Goal: Task Accomplishment & Management: Use online tool/utility

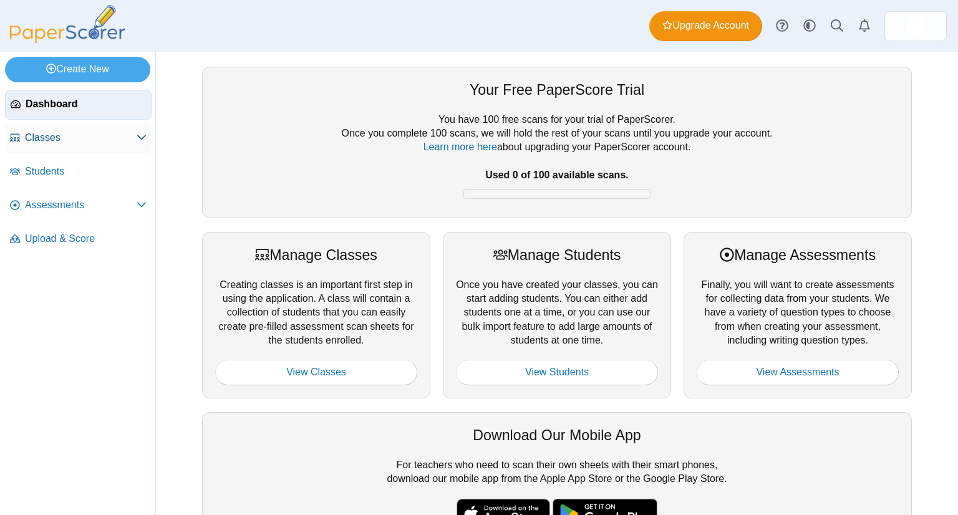
click at [61, 148] on link "Classes" at bounding box center [78, 138] width 147 height 30
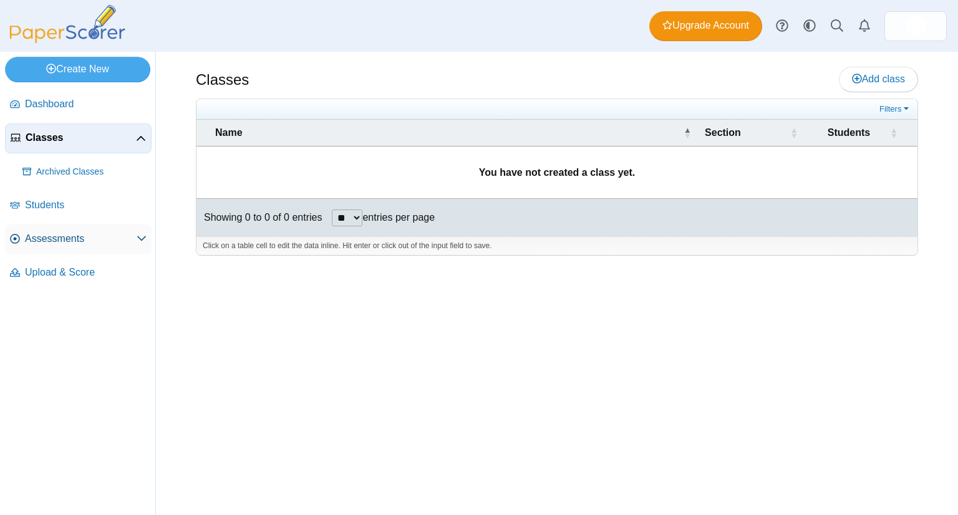
click at [55, 236] on span "Assessments" at bounding box center [81, 239] width 112 height 14
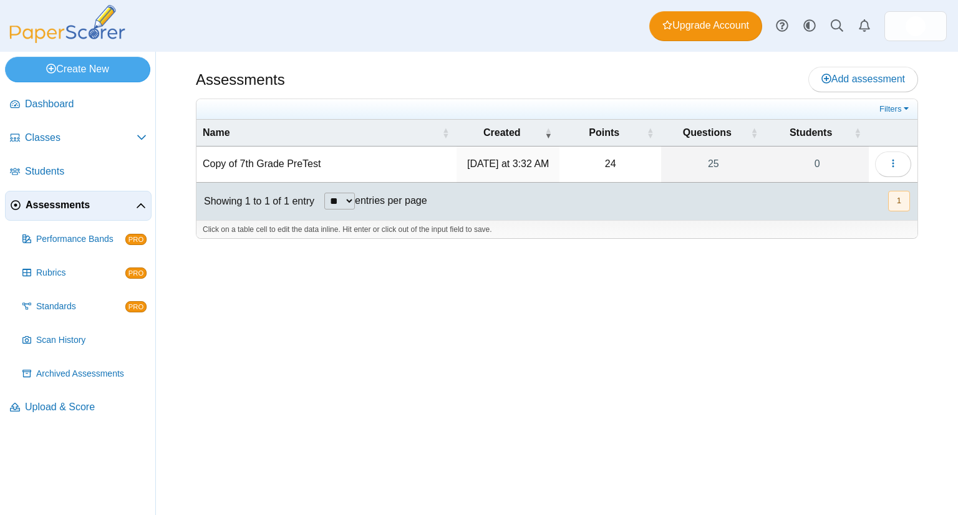
click at [292, 161] on td "Copy of 7th Grade PreTest" at bounding box center [326, 165] width 260 height 36
click at [429, 269] on div "Assessments Add assessment 24 0" at bounding box center [557, 283] width 802 height 463
click at [890, 163] on icon "button" at bounding box center [893, 163] width 10 height 10
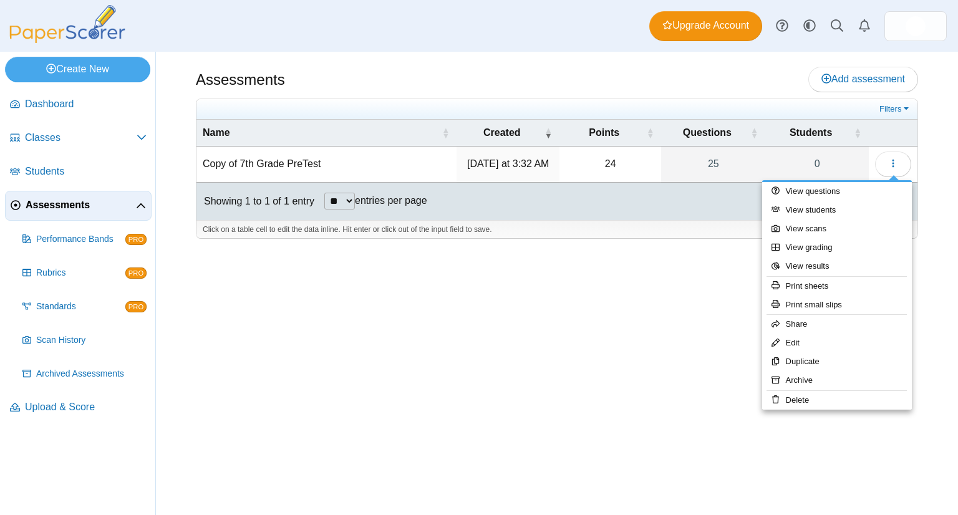
click at [628, 307] on div "Assessments Add assessment 24 0" at bounding box center [557, 283] width 802 height 463
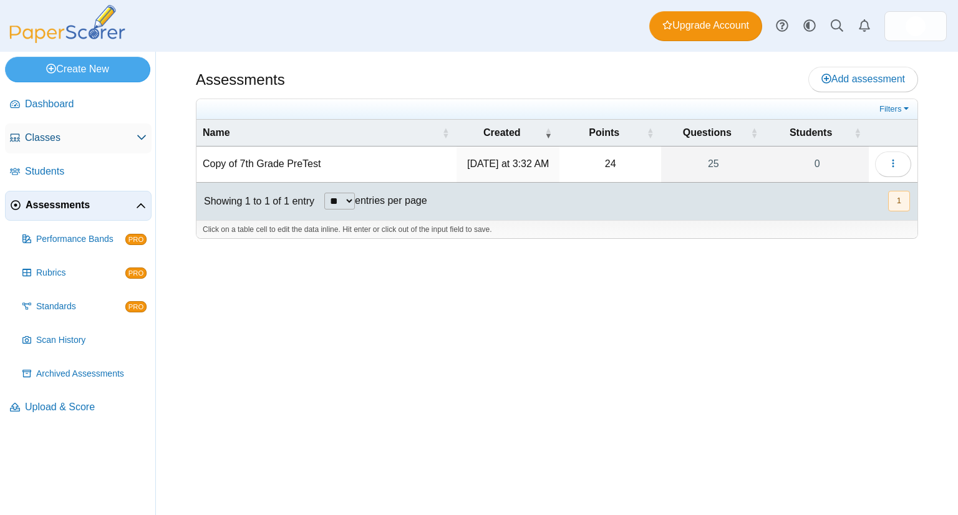
click at [52, 138] on span "Classes" at bounding box center [81, 138] width 112 height 14
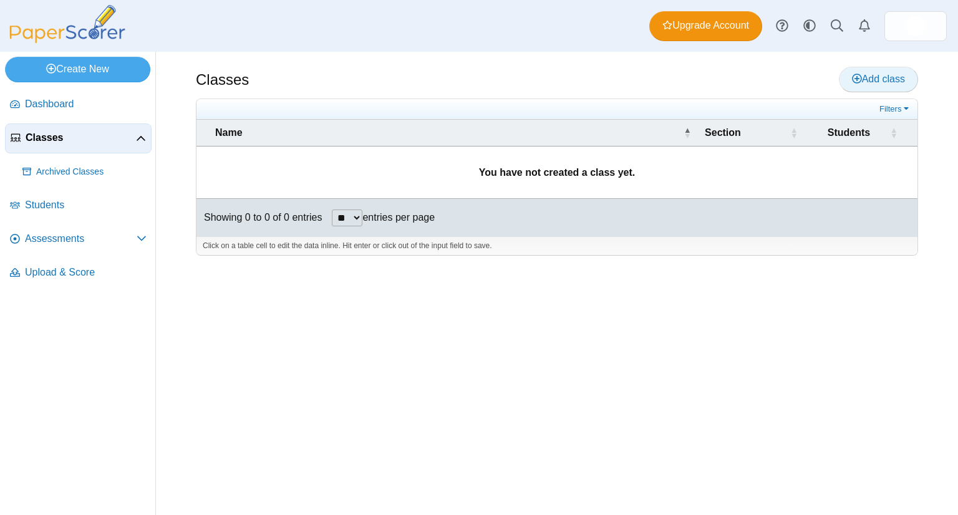
click at [872, 75] on span "Add class" at bounding box center [878, 79] width 53 height 11
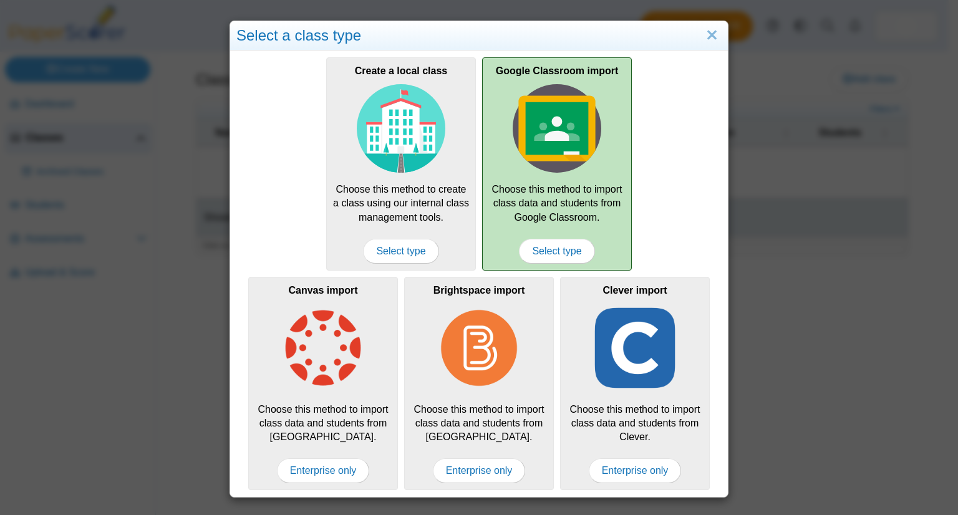
click at [549, 151] on img at bounding box center [556, 128] width 89 height 89
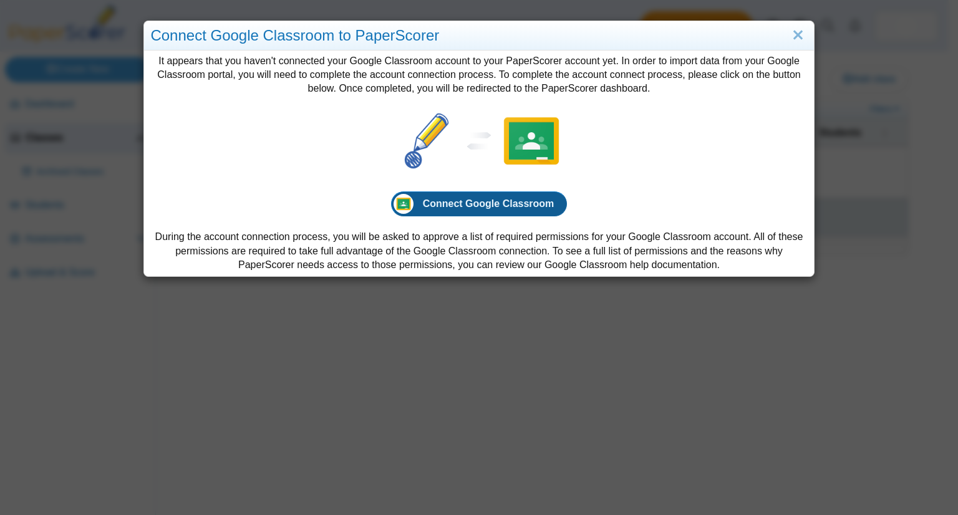
click at [494, 206] on span "Connect Google Classroom" at bounding box center [489, 203] width 132 height 11
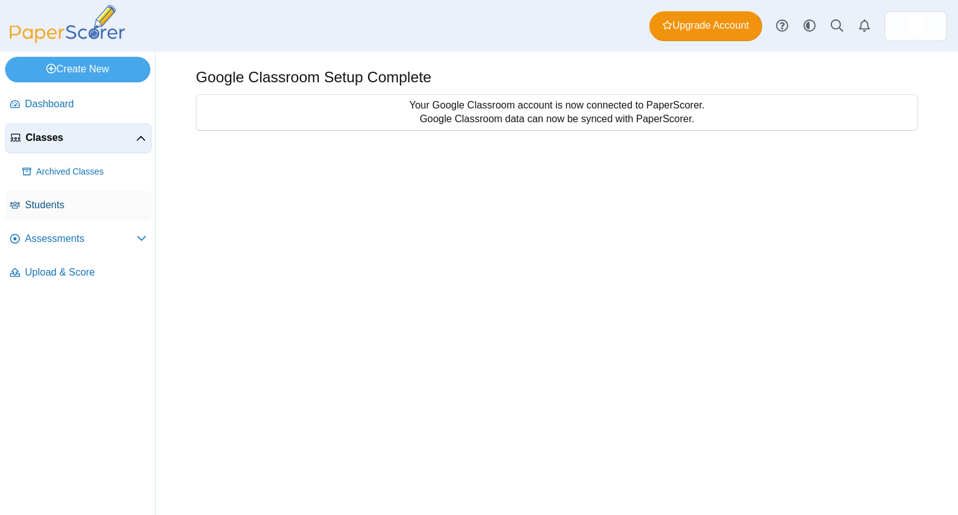
click at [48, 204] on span "Students" at bounding box center [86, 205] width 122 height 14
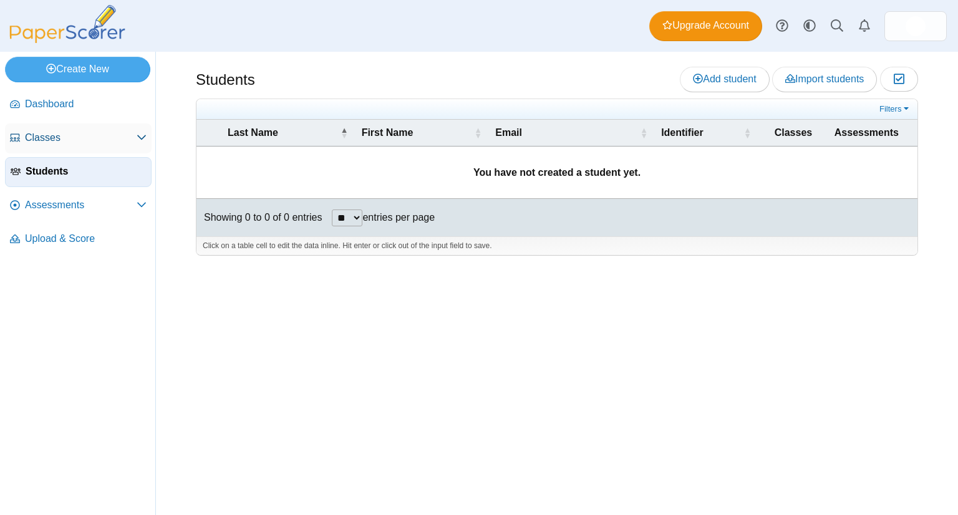
click at [58, 135] on span "Classes" at bounding box center [81, 138] width 112 height 14
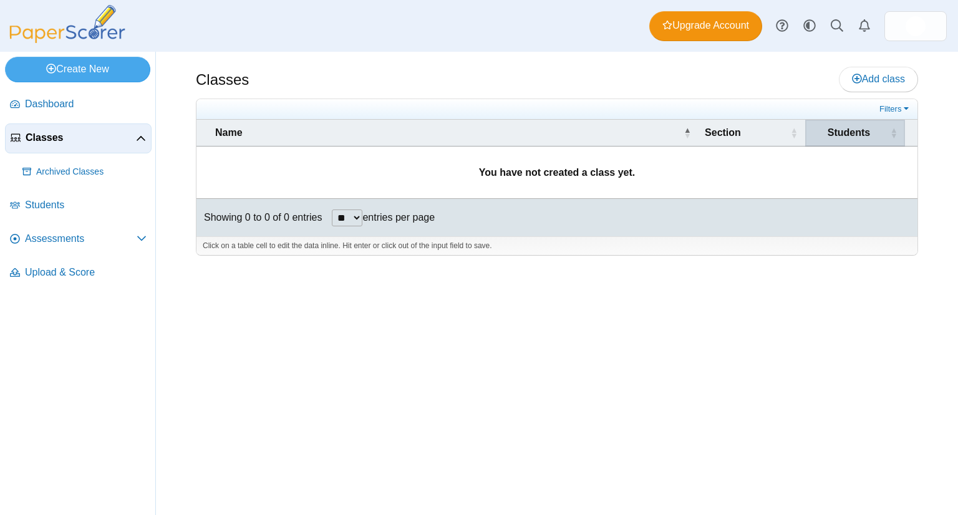
click at [847, 127] on span "Students" at bounding box center [848, 132] width 42 height 11
click at [875, 82] on span "Add class" at bounding box center [878, 79] width 53 height 11
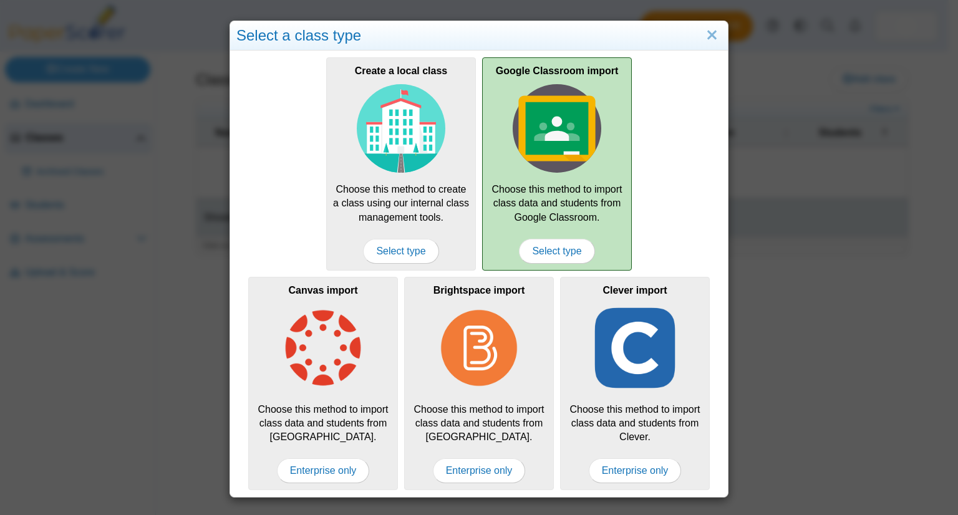
click at [562, 188] on div "Google Classroom import Choose this method to import class data and students fr…" at bounding box center [557, 163] width 150 height 213
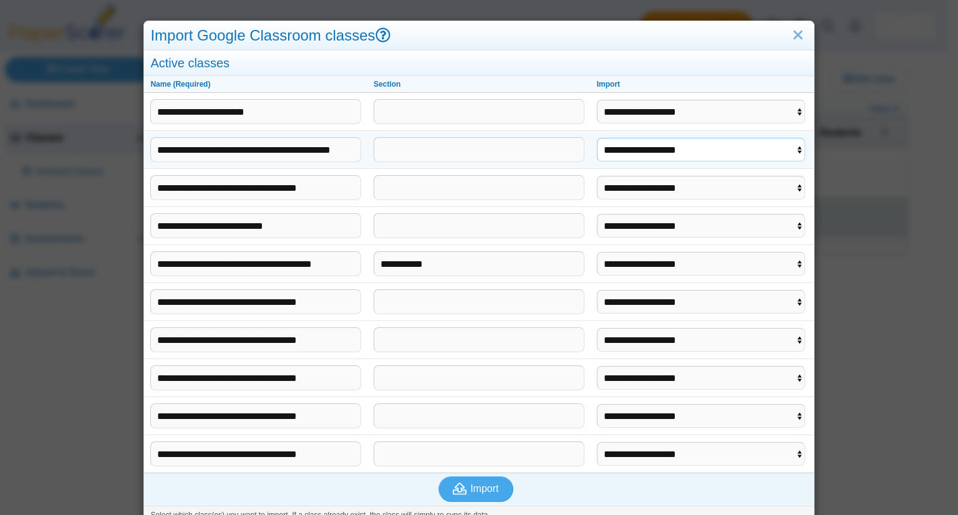
click at [788, 143] on select "**********" at bounding box center [701, 150] width 208 height 24
select select "**********"
click at [597, 138] on select "**********" at bounding box center [701, 150] width 208 height 24
click at [790, 451] on select "**********" at bounding box center [701, 454] width 208 height 24
select select "**********"
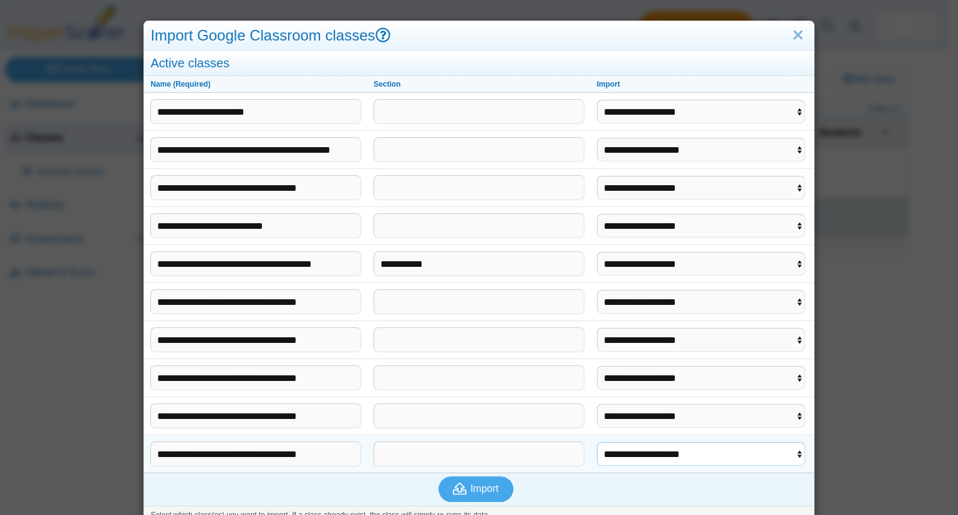
click at [597, 442] on select "**********" at bounding box center [701, 454] width 208 height 24
click at [786, 418] on select "**********" at bounding box center [701, 416] width 208 height 24
select select "**********"
click at [597, 404] on select "**********" at bounding box center [701, 416] width 208 height 24
click at [774, 375] on select "**********" at bounding box center [701, 378] width 208 height 24
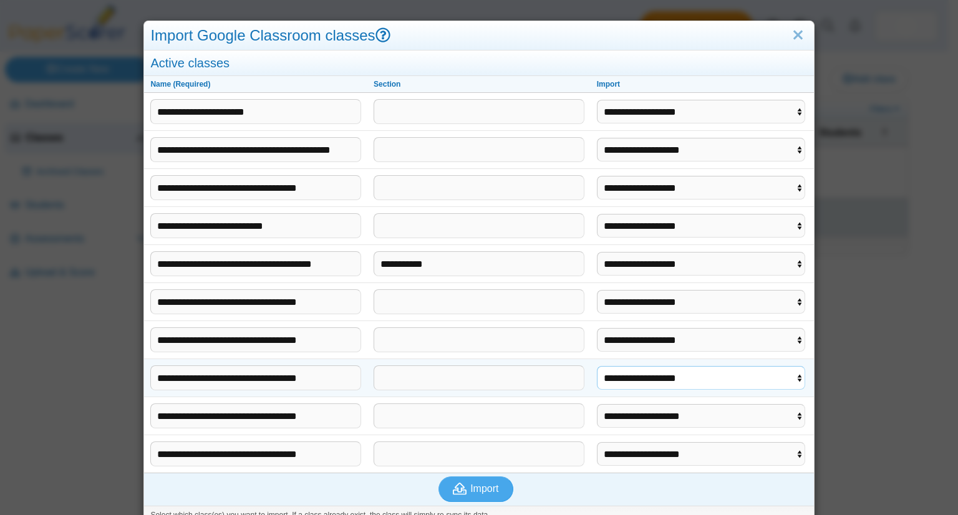
select select "**********"
click at [597, 366] on select "**********" at bounding box center [701, 378] width 208 height 24
click at [786, 352] on td "**********" at bounding box center [701, 340] width 223 height 38
click at [788, 343] on select "**********" at bounding box center [701, 340] width 208 height 24
select select "**********"
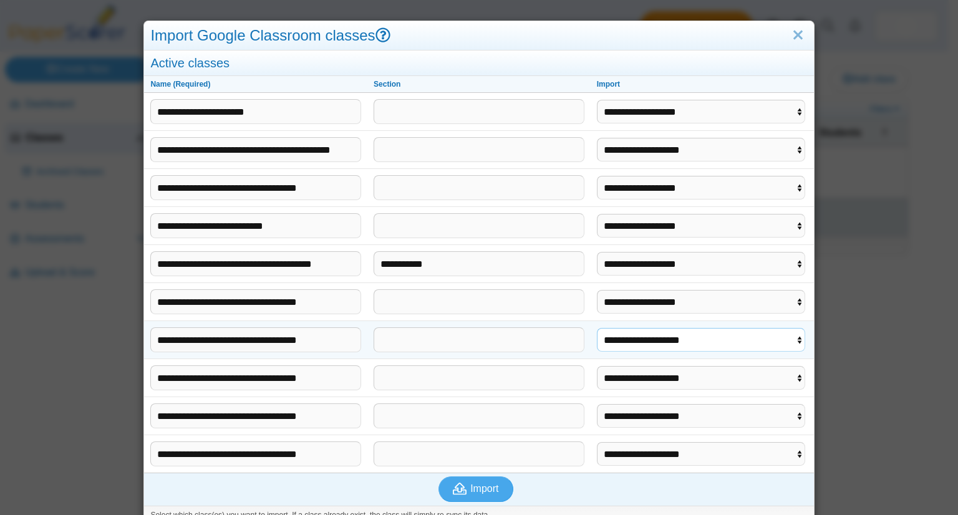
click at [597, 328] on select "**********" at bounding box center [701, 340] width 208 height 24
drag, startPoint x: 464, startPoint y: 491, endPoint x: 470, endPoint y: 497, distance: 8.8
click at [470, 497] on button "Import" at bounding box center [475, 488] width 75 height 25
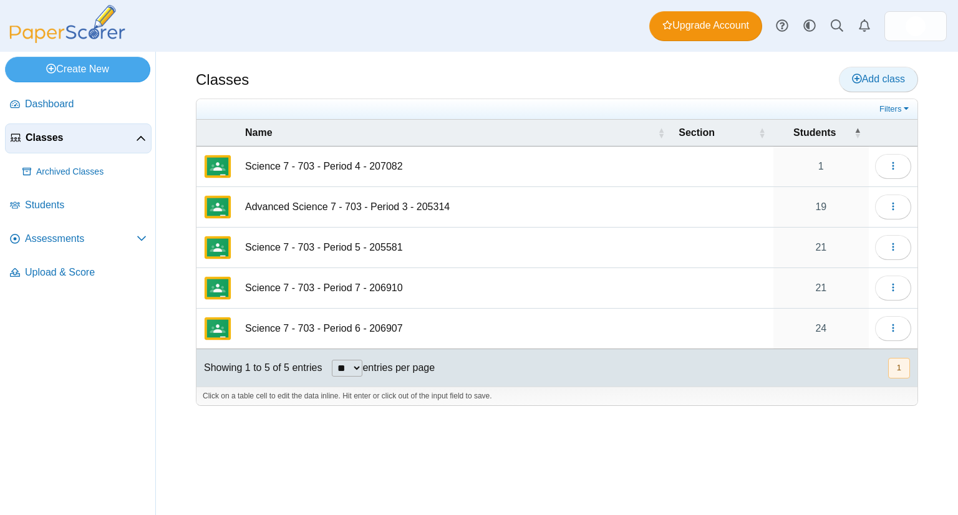
click at [882, 79] on span "Add class" at bounding box center [878, 79] width 53 height 11
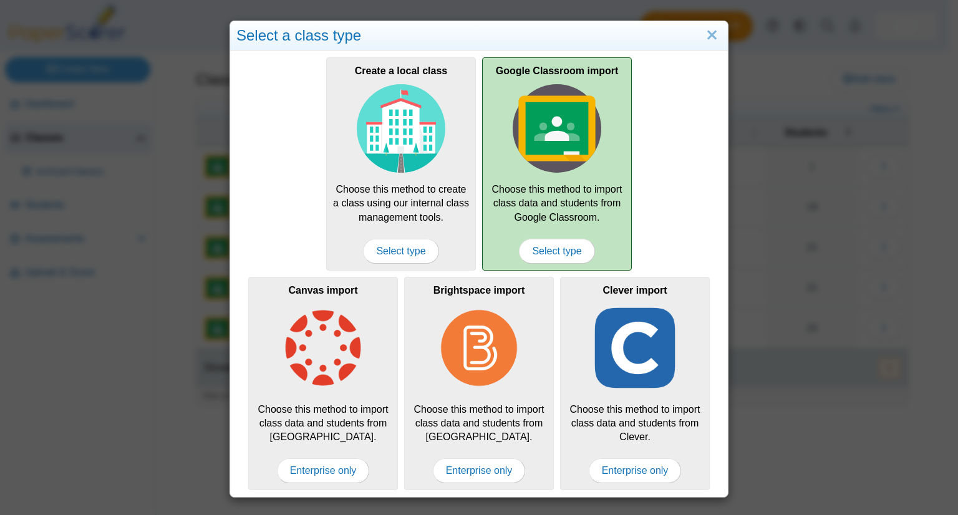
click at [542, 177] on div "Google Classroom import Choose this method to import class data and students fr…" at bounding box center [557, 163] width 150 height 213
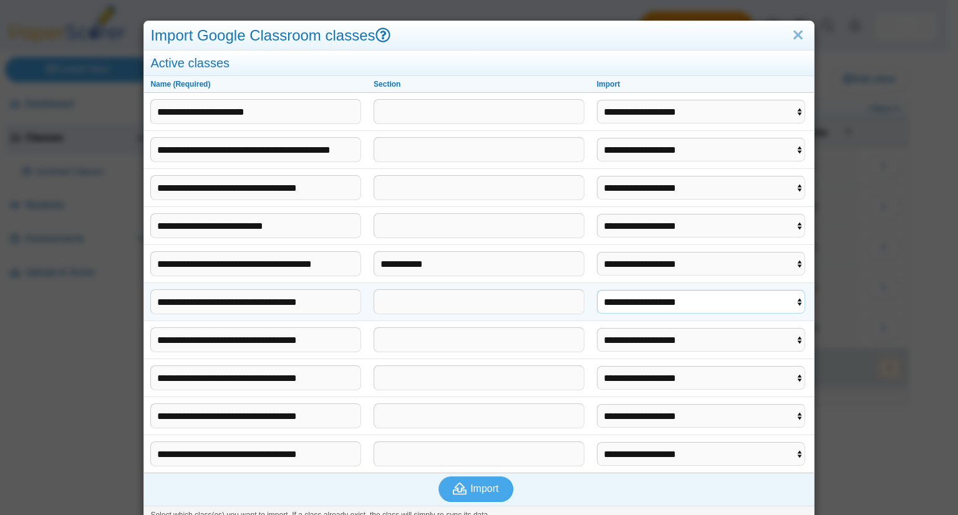
click at [791, 301] on select "**********" at bounding box center [701, 302] width 208 height 24
select select "**********"
click at [597, 290] on select "**********" at bounding box center [701, 302] width 208 height 24
click at [470, 487] on span "Import" at bounding box center [484, 488] width 28 height 11
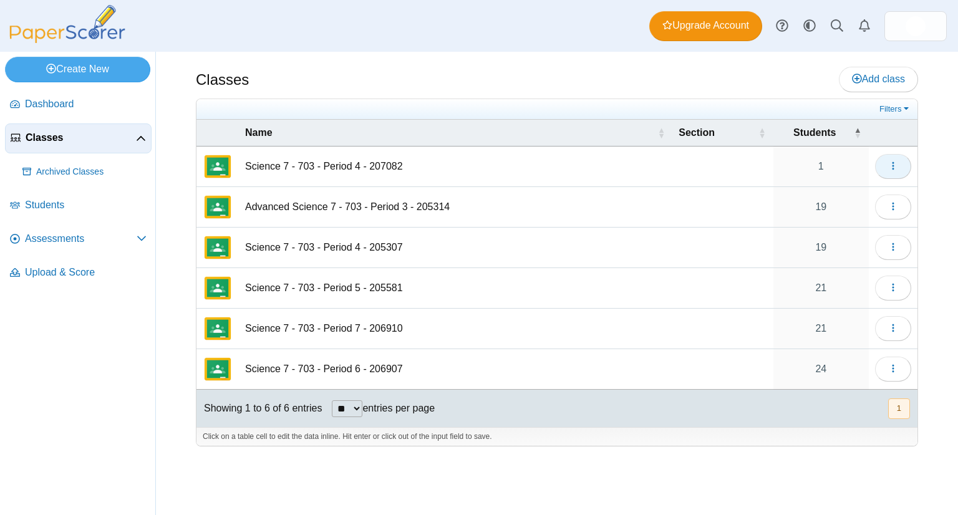
click at [895, 173] on button "button" at bounding box center [893, 166] width 36 height 25
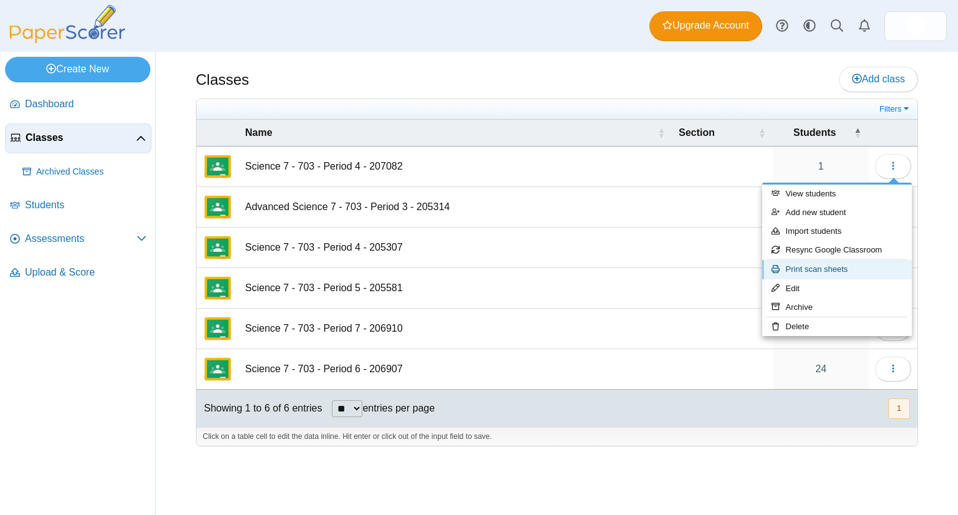
click at [823, 266] on link "Print scan sheets" at bounding box center [837, 269] width 150 height 19
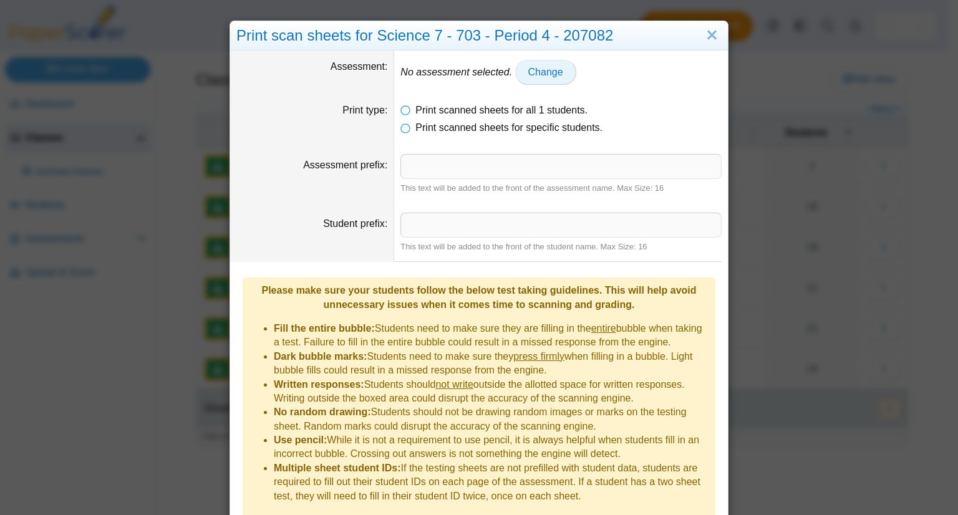
click at [534, 75] on span "Change" at bounding box center [545, 72] width 35 height 11
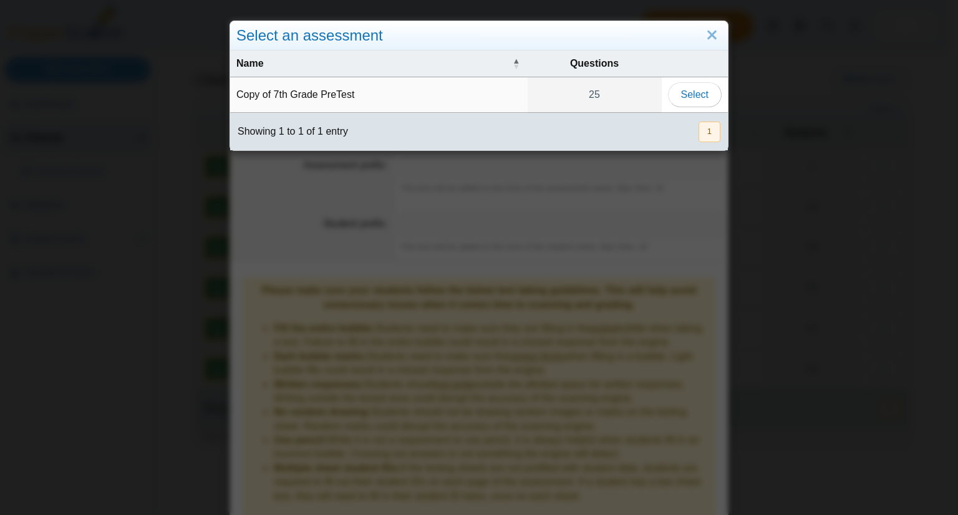
click at [354, 95] on td "Copy of 7th Grade PreTest" at bounding box center [378, 95] width 297 height 36
click at [682, 94] on span "Select" at bounding box center [694, 94] width 27 height 11
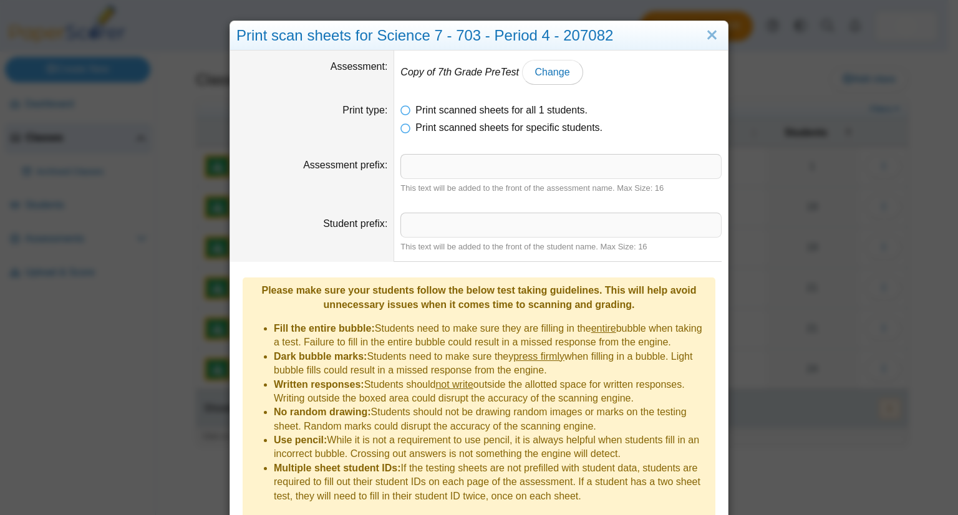
scroll to position [39, 0]
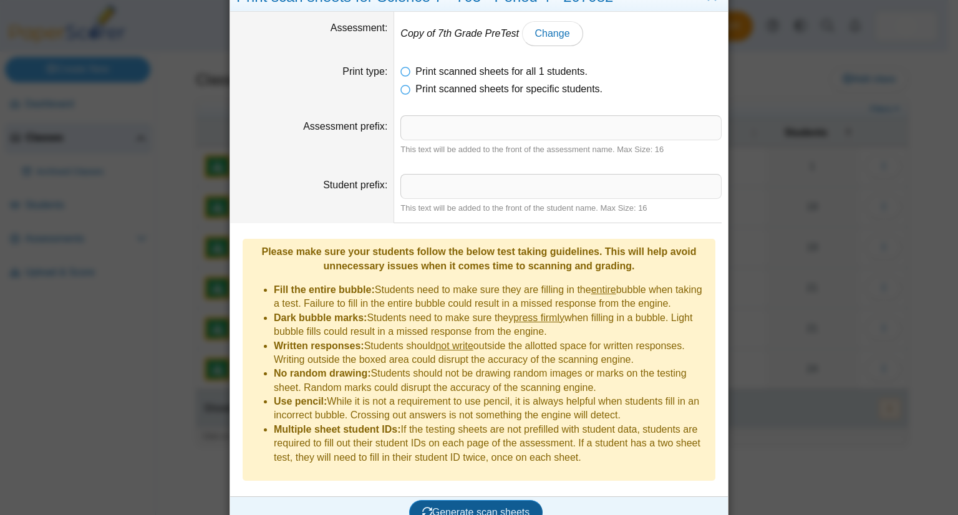
click at [452, 507] on span "Generate scan sheets" at bounding box center [476, 512] width 108 height 11
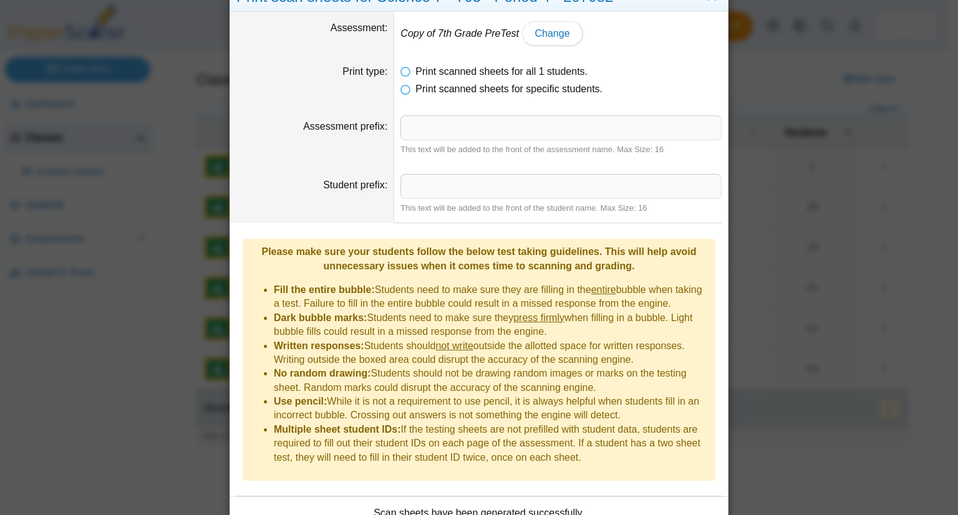
scroll to position [110, 0]
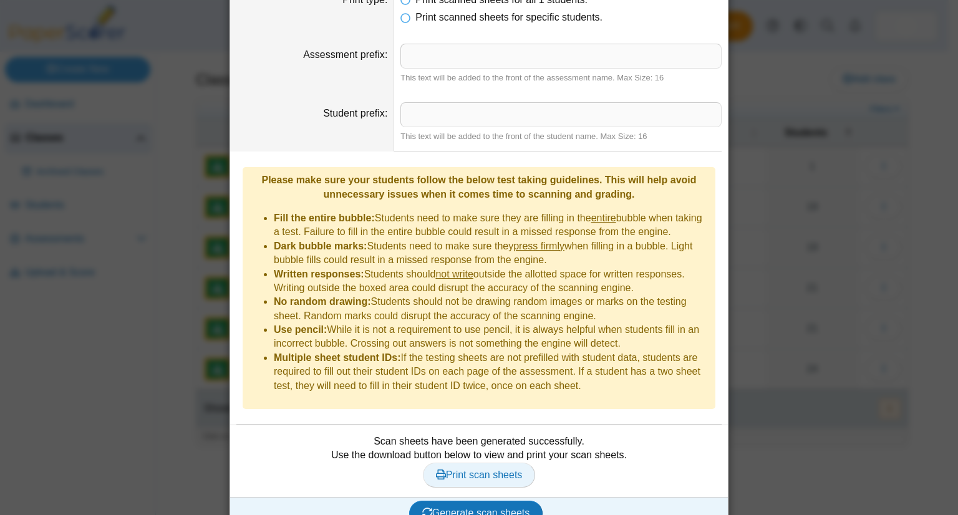
click at [447, 469] on span "Print scan sheets" at bounding box center [479, 474] width 87 height 11
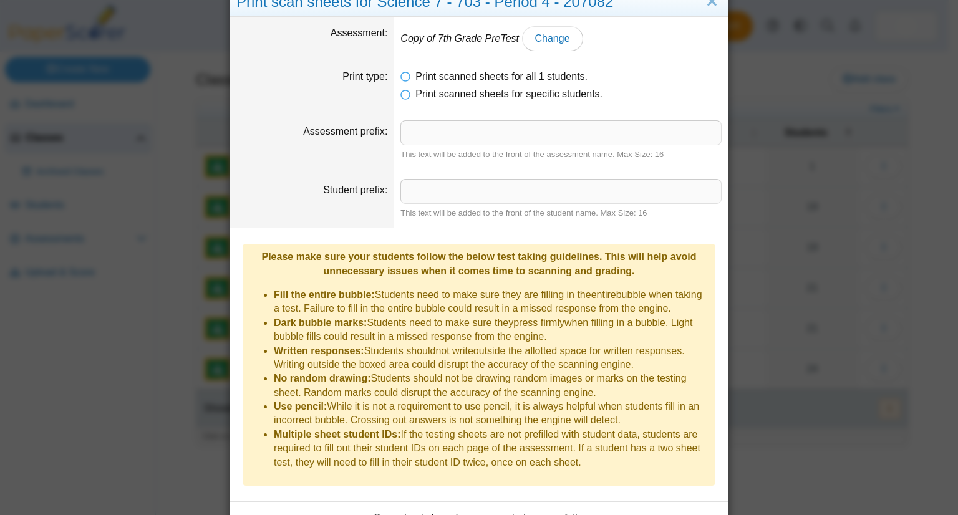
scroll to position [0, 0]
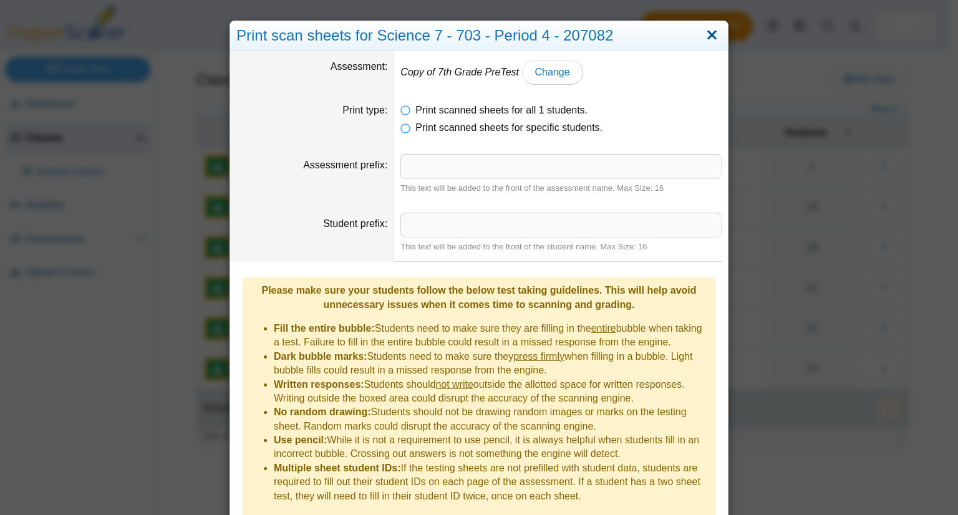
click at [708, 33] on link "Close" at bounding box center [711, 35] width 19 height 21
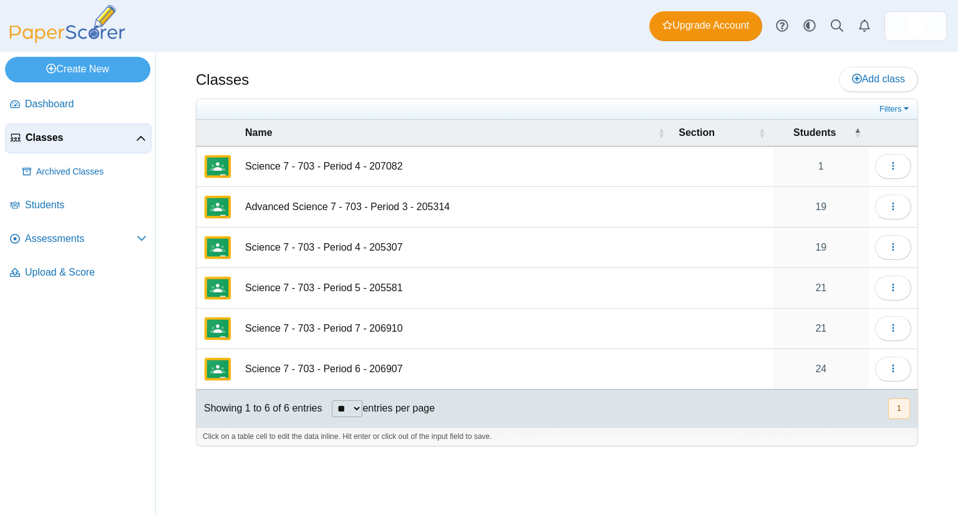
click at [462, 242] on td "Science 7 - 703 - Period 4 - 205307" at bounding box center [455, 248] width 433 height 41
click at [895, 246] on icon "button" at bounding box center [893, 247] width 10 height 10
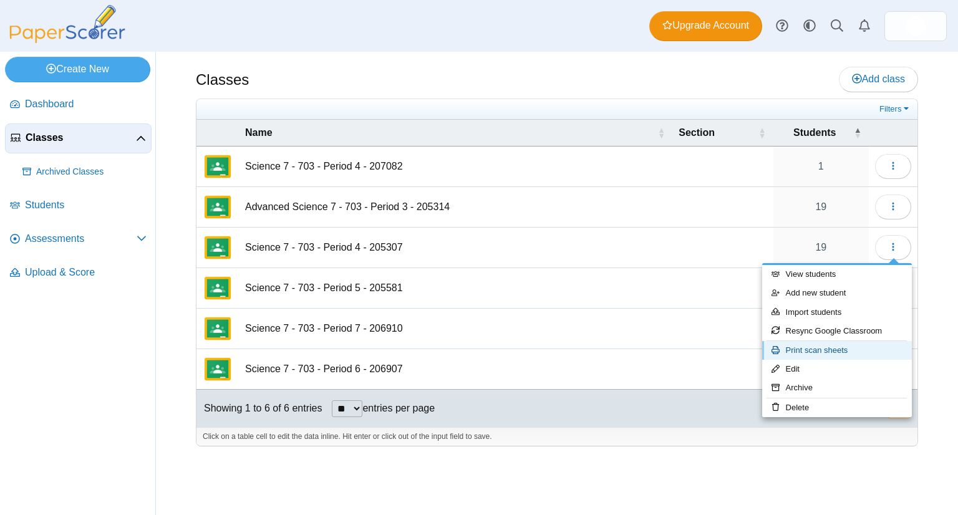
click at [822, 347] on link "Print scan sheets" at bounding box center [837, 350] width 150 height 19
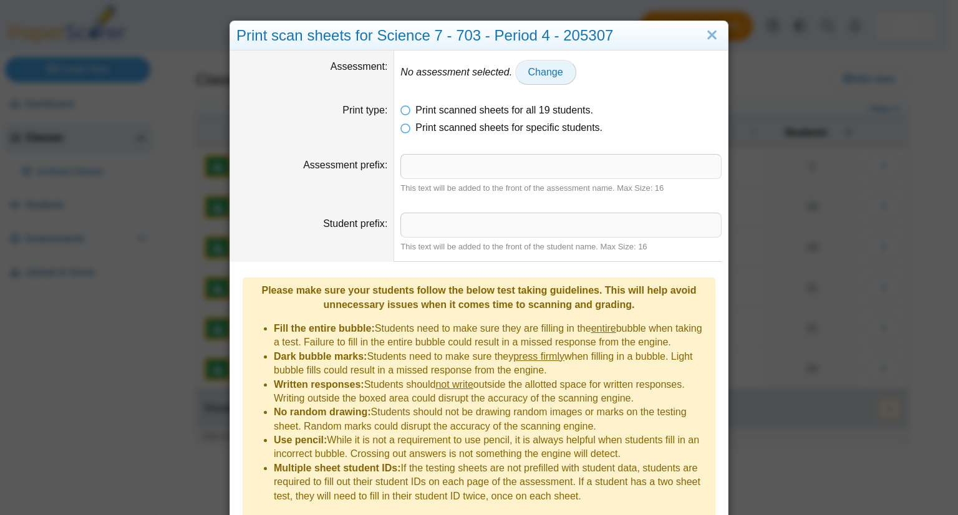
click at [539, 72] on span "Change" at bounding box center [545, 72] width 35 height 11
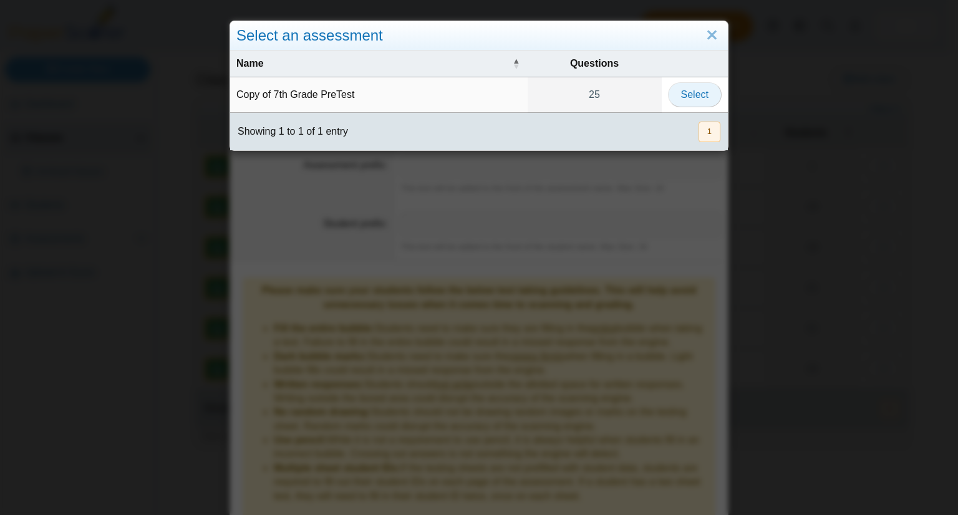
click at [681, 99] on span "Select" at bounding box center [694, 94] width 27 height 11
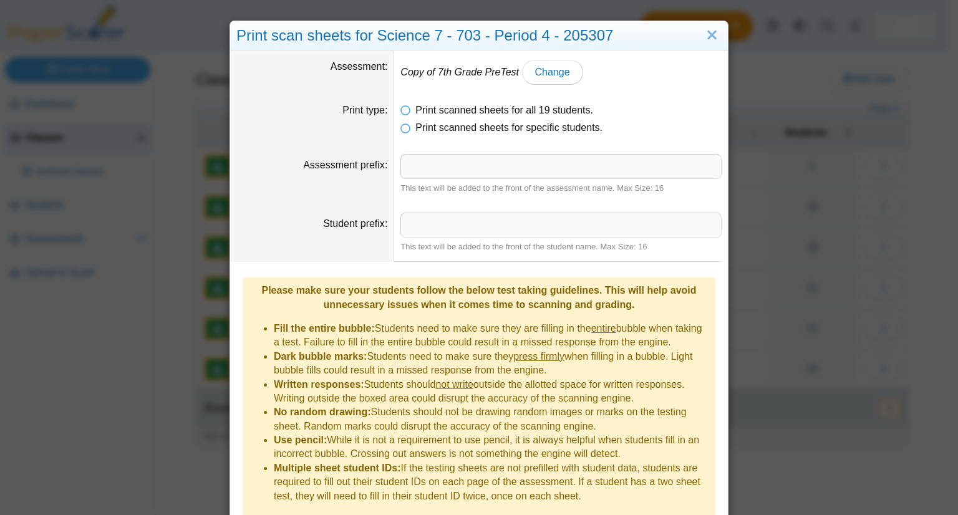
scroll to position [39, 0]
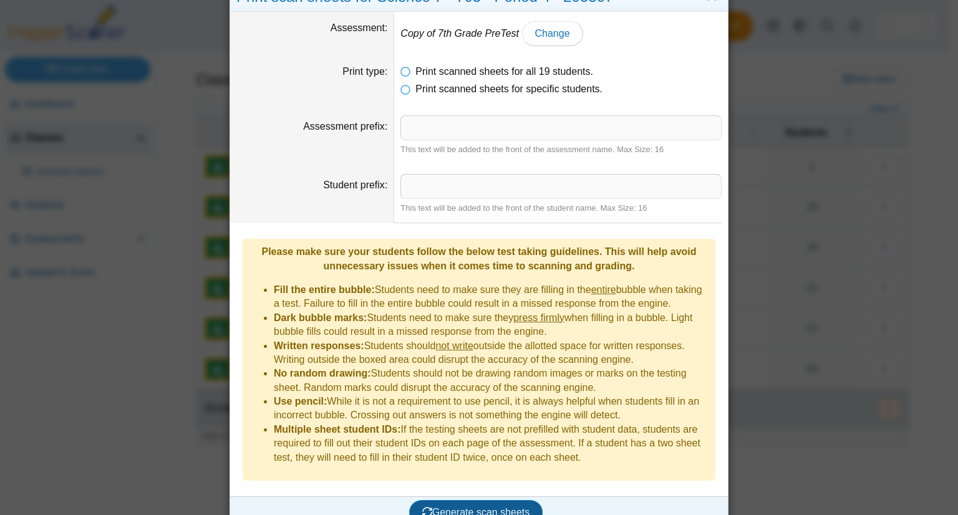
click at [457, 507] on span "Generate scan sheets" at bounding box center [476, 512] width 108 height 11
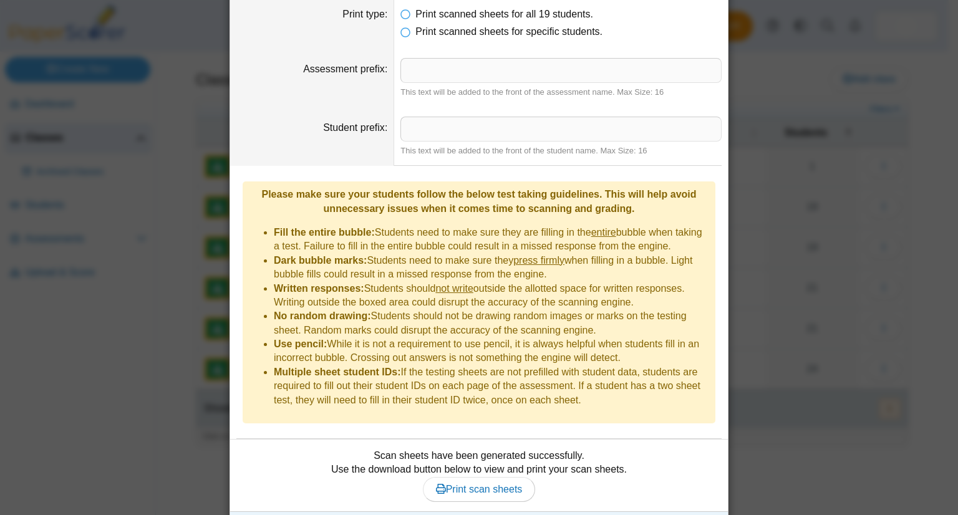
scroll to position [110, 0]
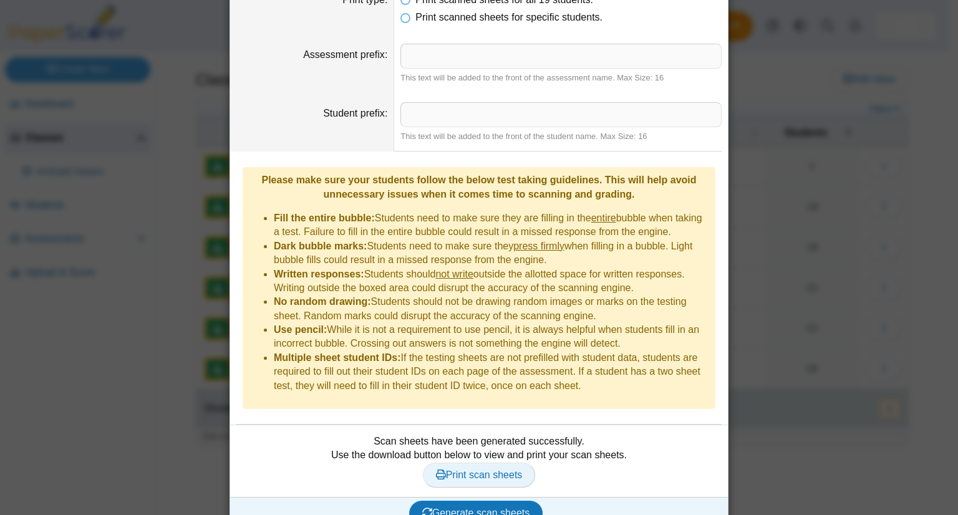
click at [471, 469] on span "Print scan sheets" at bounding box center [479, 474] width 87 height 11
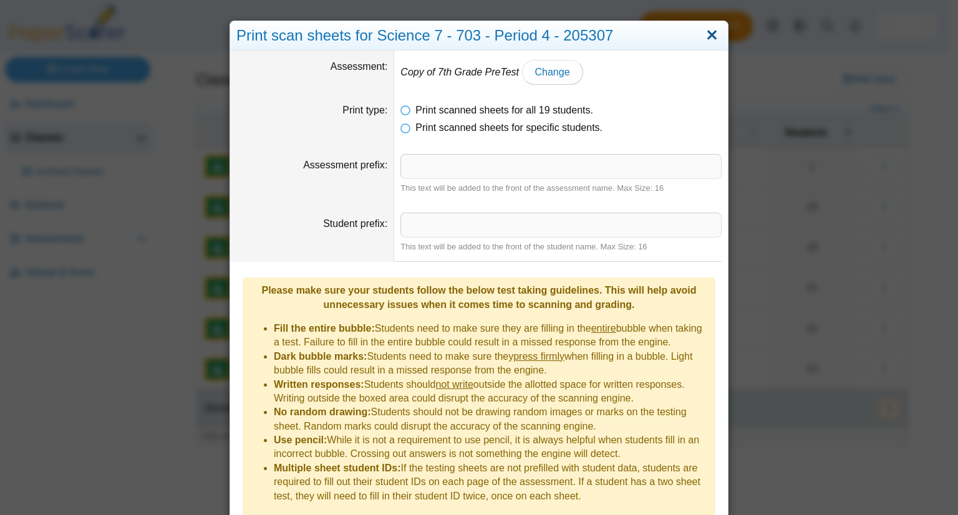
click at [707, 41] on link "Close" at bounding box center [711, 35] width 19 height 21
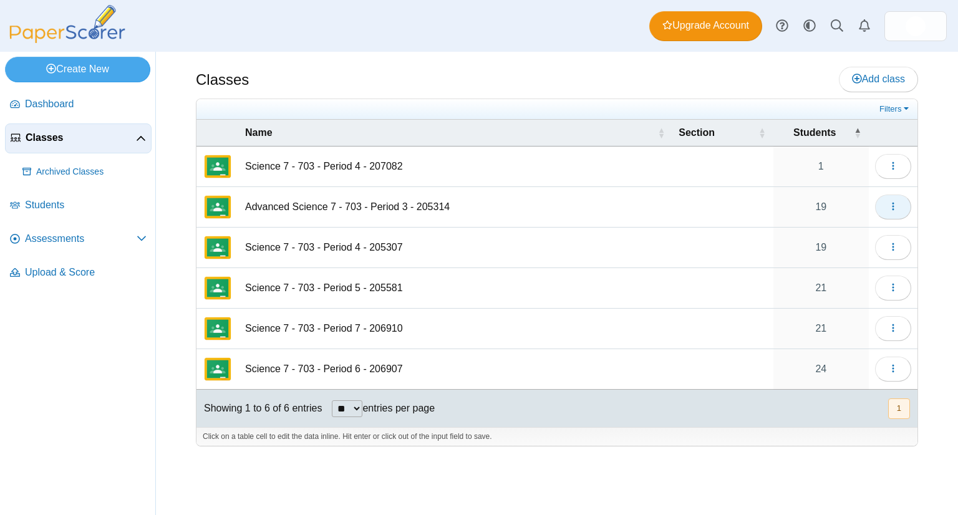
click at [895, 203] on icon "button" at bounding box center [893, 206] width 10 height 10
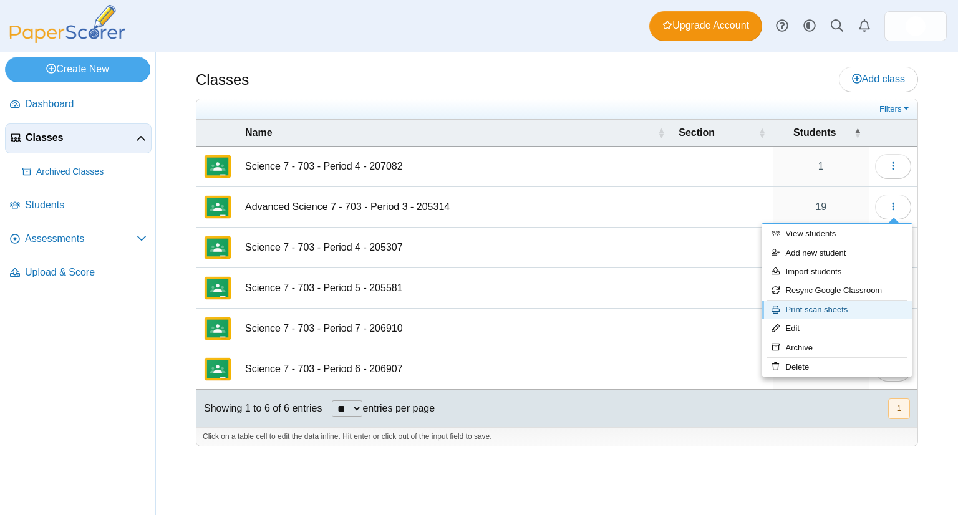
click at [840, 307] on link "Print scan sheets" at bounding box center [837, 309] width 150 height 19
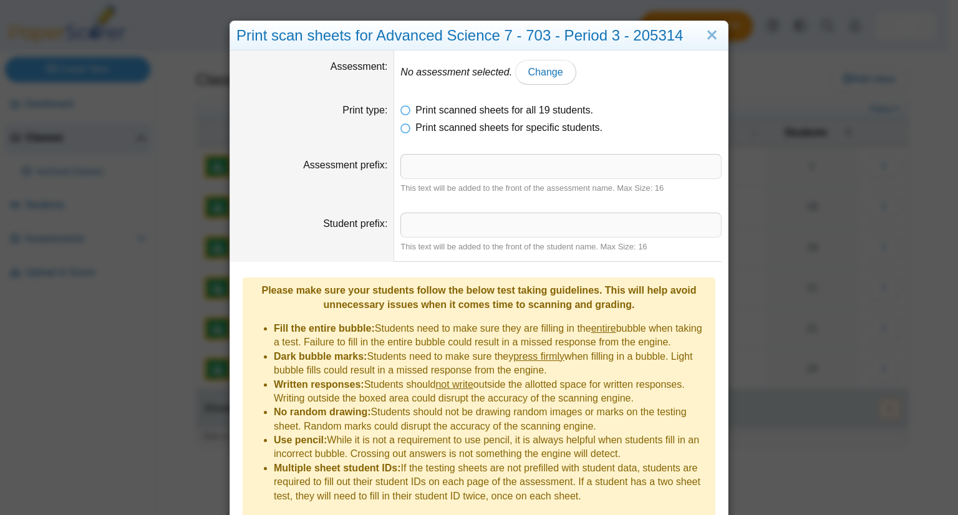
scroll to position [39, 0]
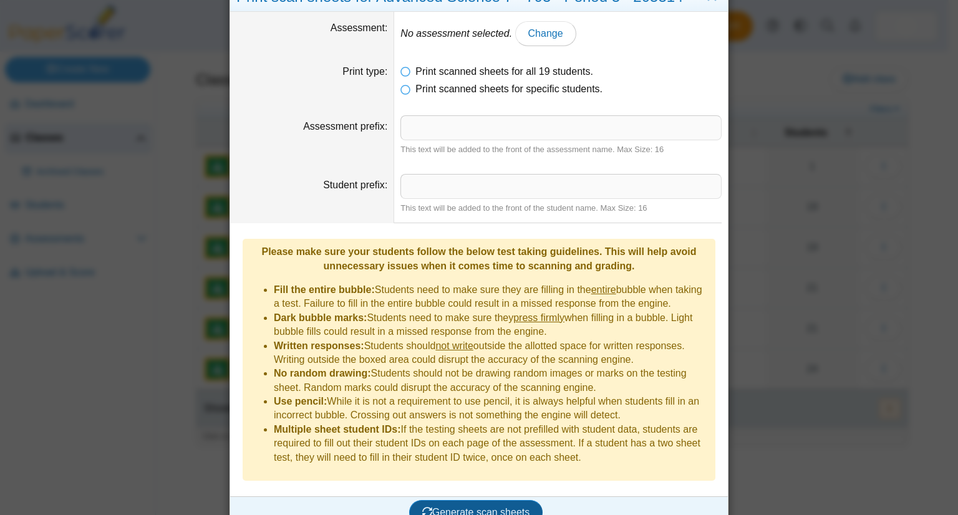
click at [445, 507] on span "Generate scan sheets" at bounding box center [476, 512] width 108 height 11
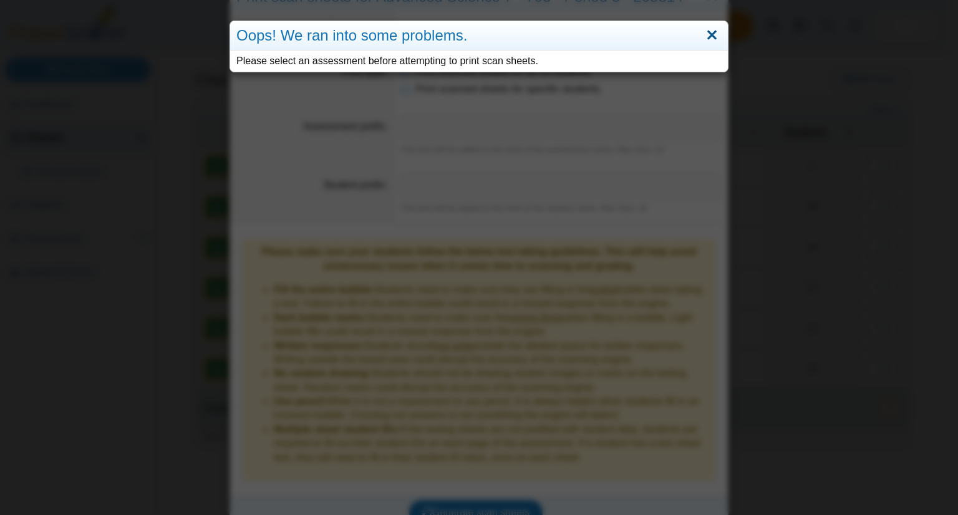
click at [705, 38] on link "Close" at bounding box center [711, 35] width 19 height 21
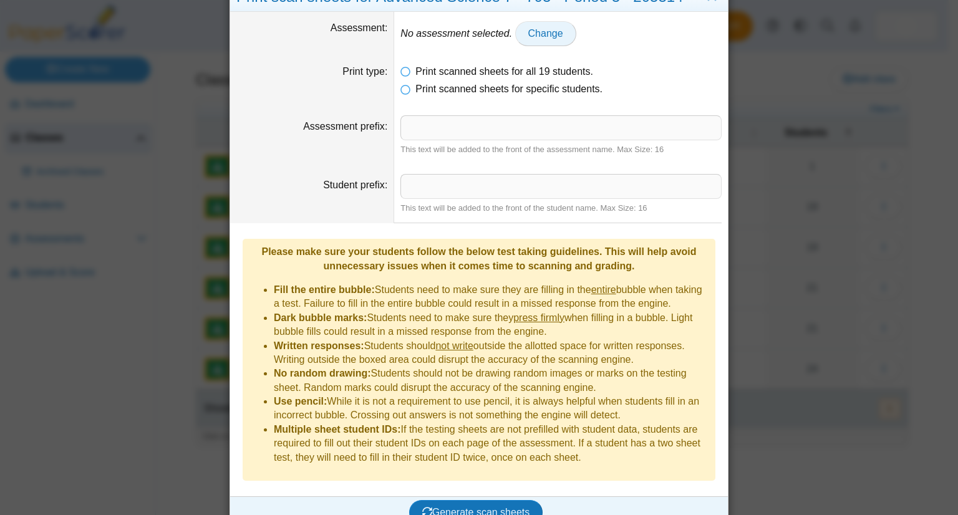
click at [534, 34] on span "Change" at bounding box center [545, 33] width 35 height 11
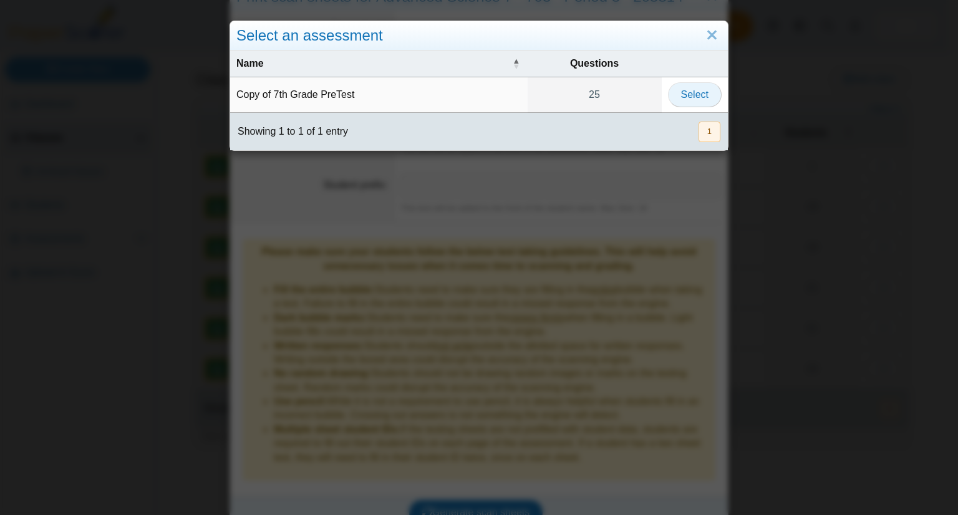
click at [684, 93] on span "Select" at bounding box center [694, 94] width 27 height 11
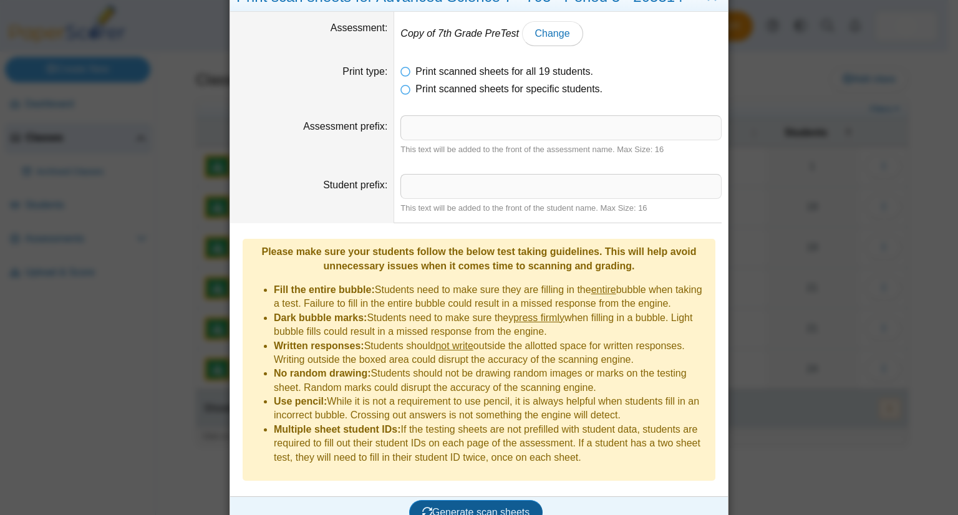
click at [460, 500] on button "Generate scan sheets" at bounding box center [476, 512] width 134 height 25
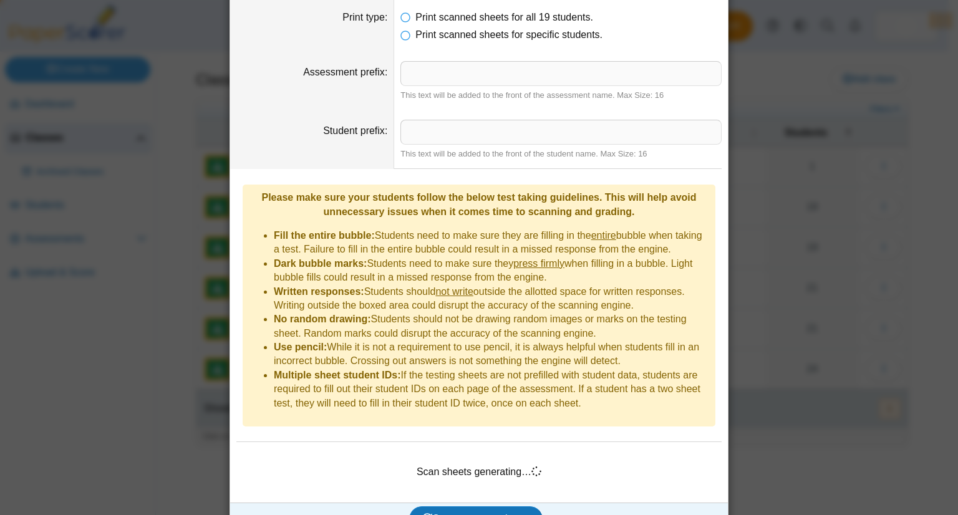
scroll to position [99, 0]
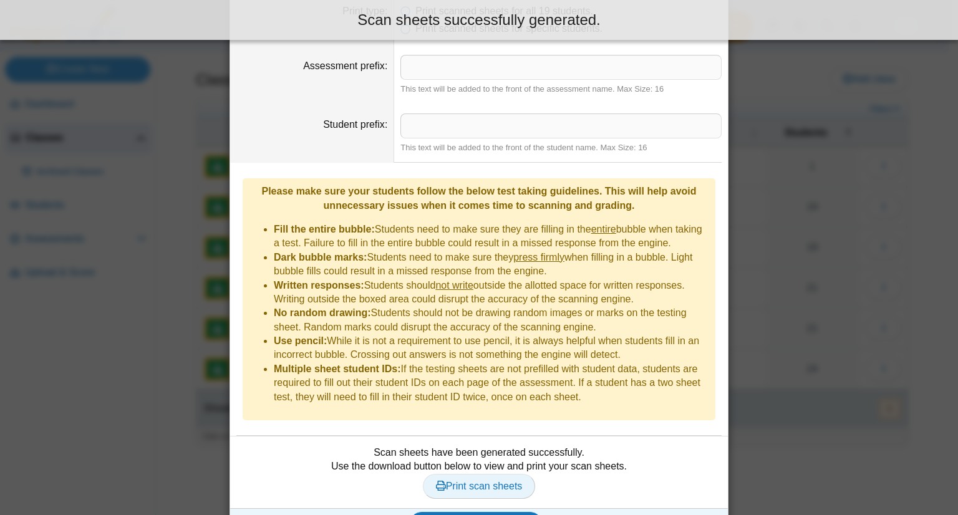
click at [481, 481] on span "Print scan sheets" at bounding box center [479, 486] width 87 height 11
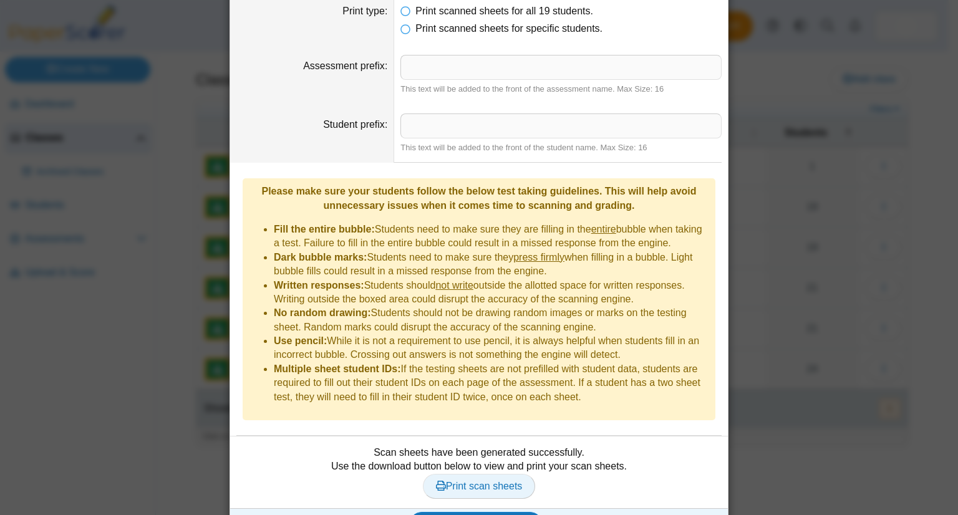
scroll to position [0, 0]
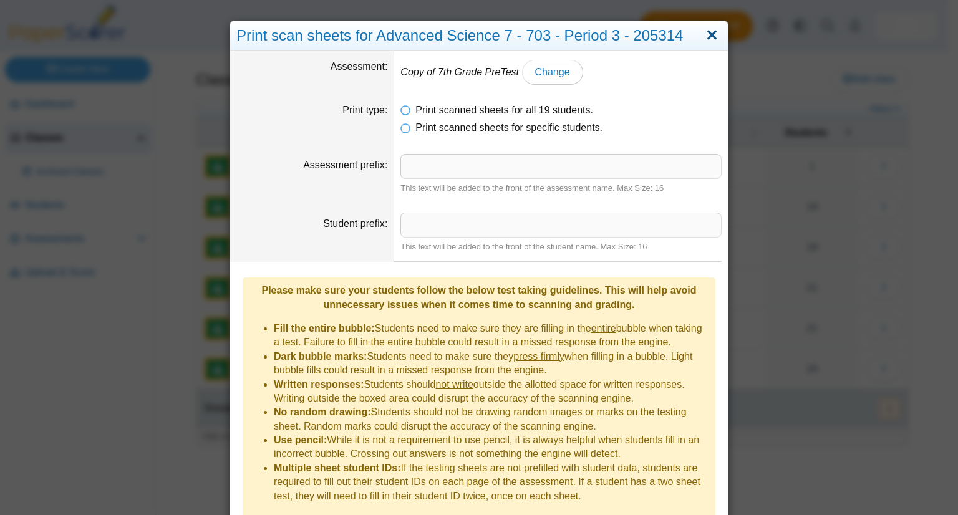
click at [708, 39] on link "Close" at bounding box center [711, 35] width 19 height 21
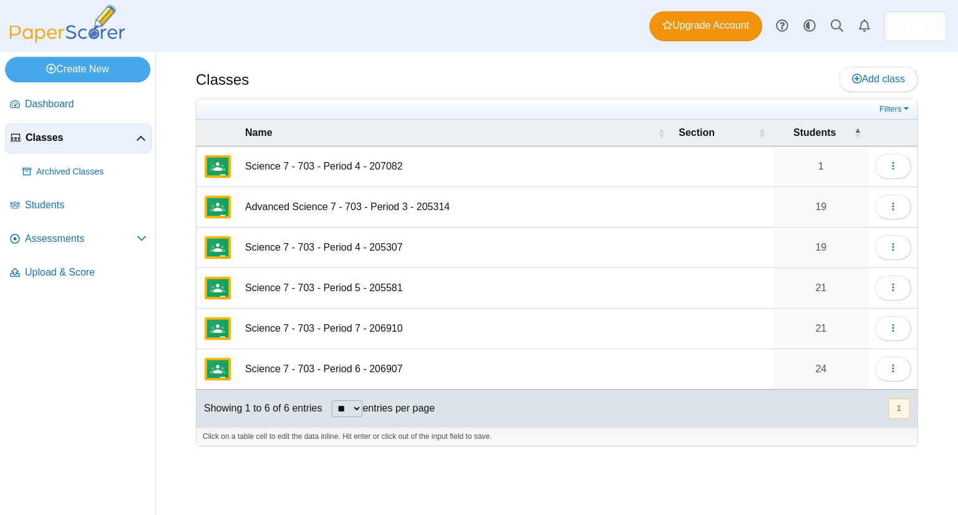
click at [335, 284] on td "Science 7 - 703 - Period 5 - 205581" at bounding box center [455, 288] width 433 height 41
click at [896, 290] on icon "button" at bounding box center [893, 287] width 10 height 10
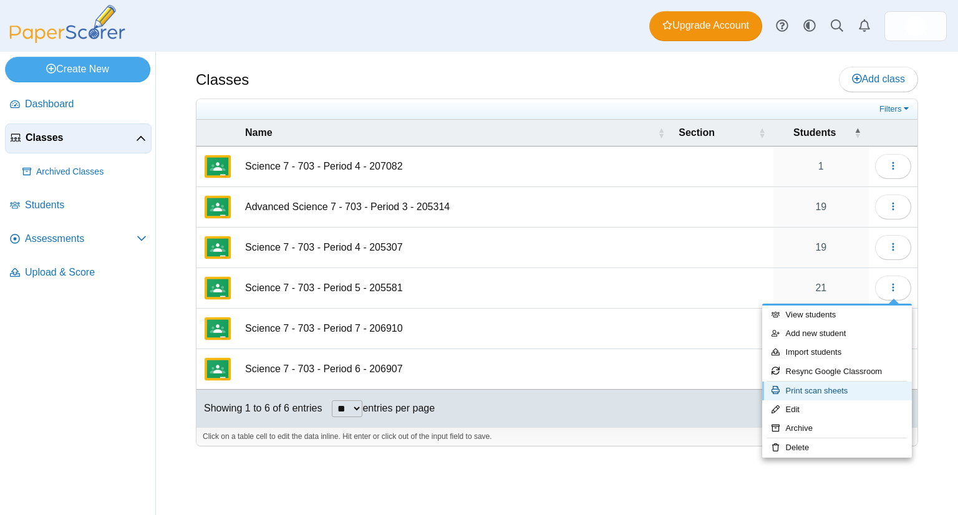
click at [824, 393] on link "Print scan sheets" at bounding box center [837, 391] width 150 height 19
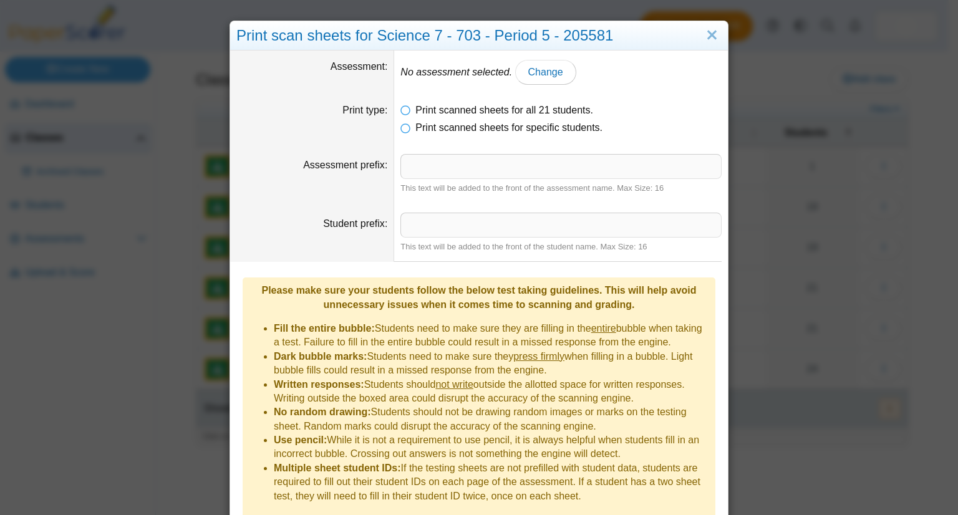
scroll to position [39, 0]
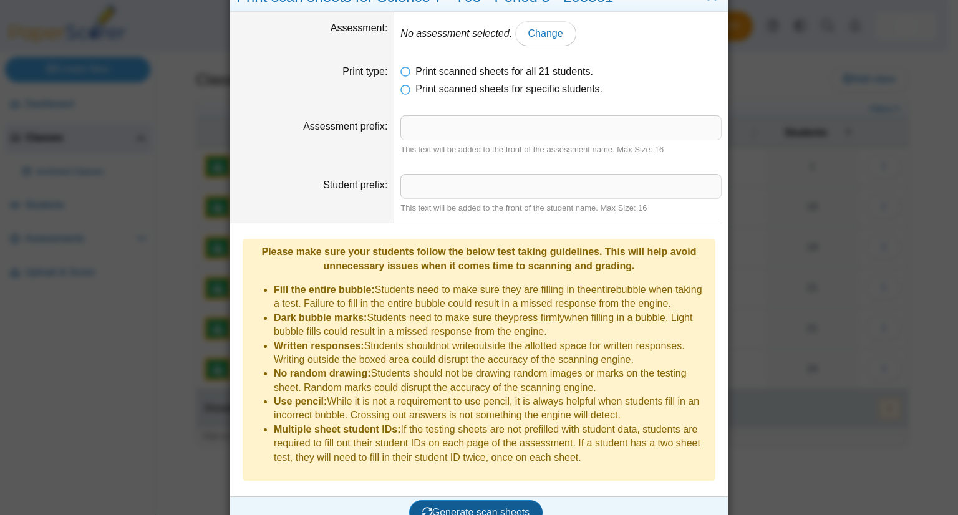
click at [469, 507] on span "Generate scan sheets" at bounding box center [476, 512] width 108 height 11
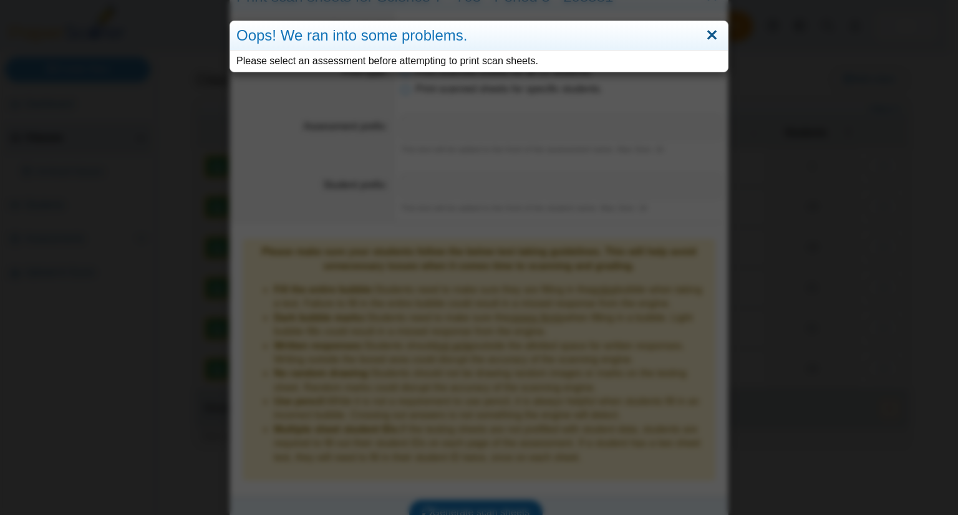
click at [704, 34] on link "Close" at bounding box center [711, 35] width 19 height 21
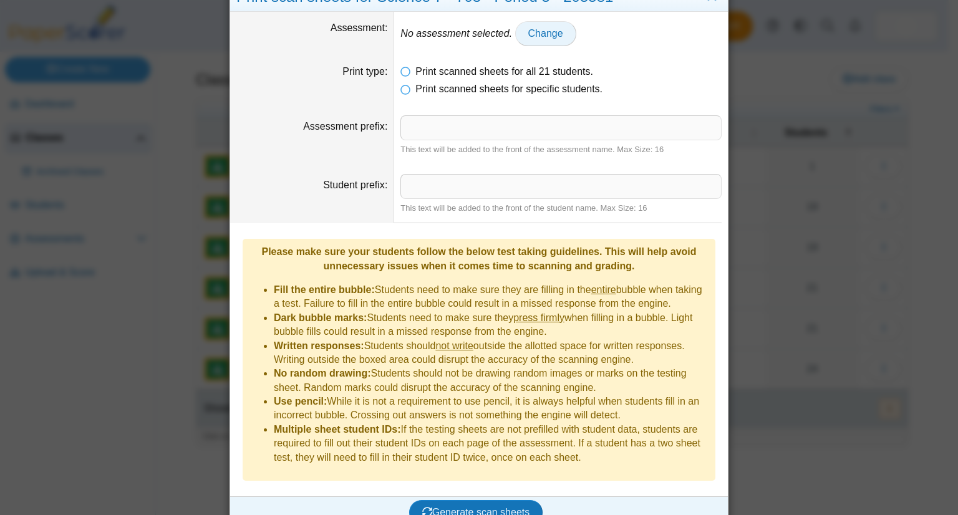
click at [544, 36] on span "Change" at bounding box center [545, 33] width 35 height 11
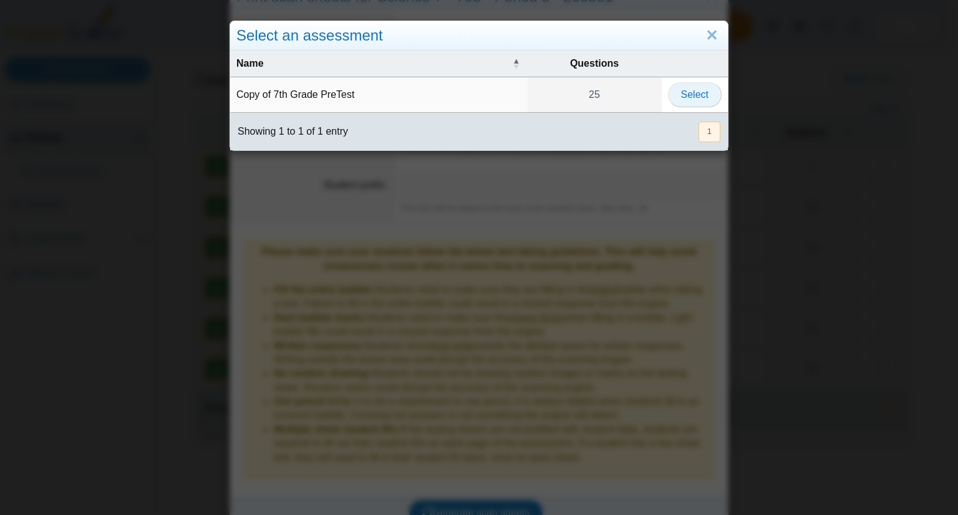
click at [693, 94] on span "Select" at bounding box center [694, 94] width 27 height 11
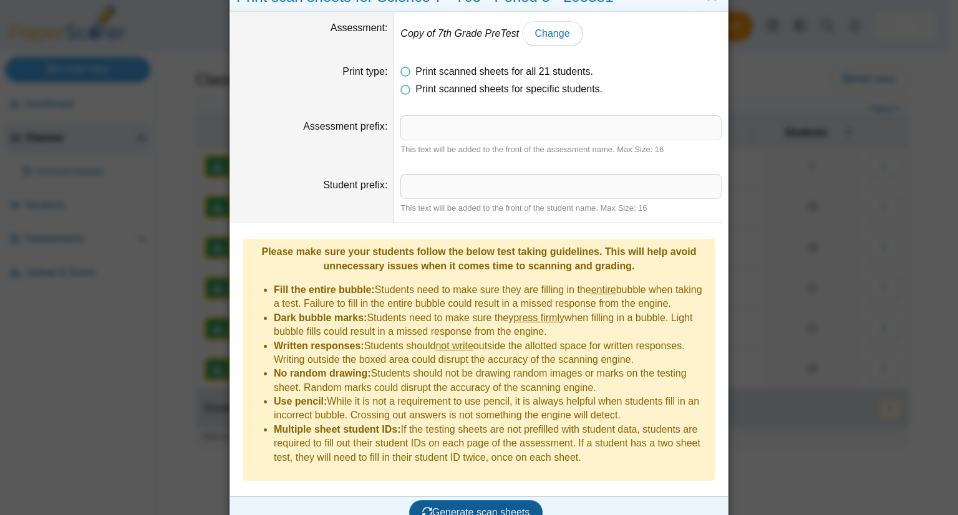
click at [476, 507] on span "Generate scan sheets" at bounding box center [476, 512] width 108 height 11
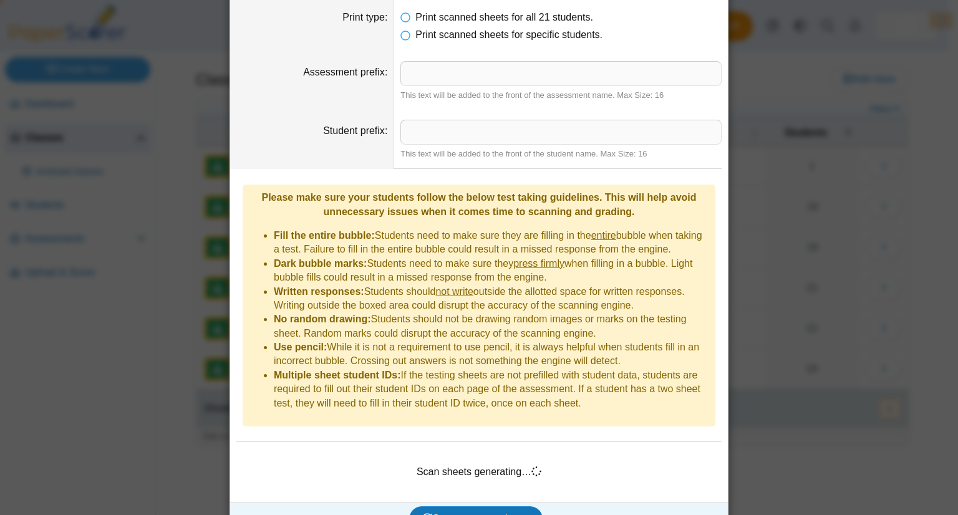
scroll to position [99, 0]
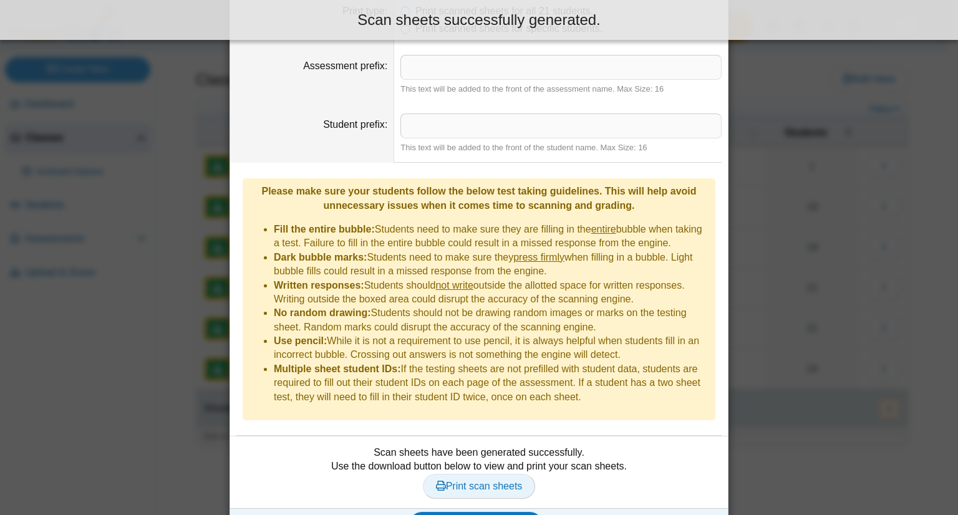
click at [477, 481] on span "Print scan sheets" at bounding box center [479, 486] width 87 height 11
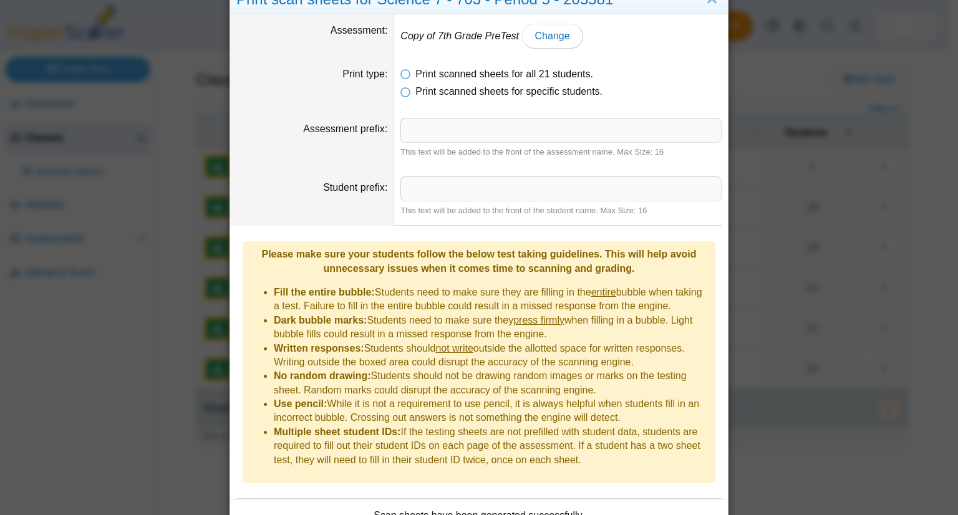
scroll to position [0, 0]
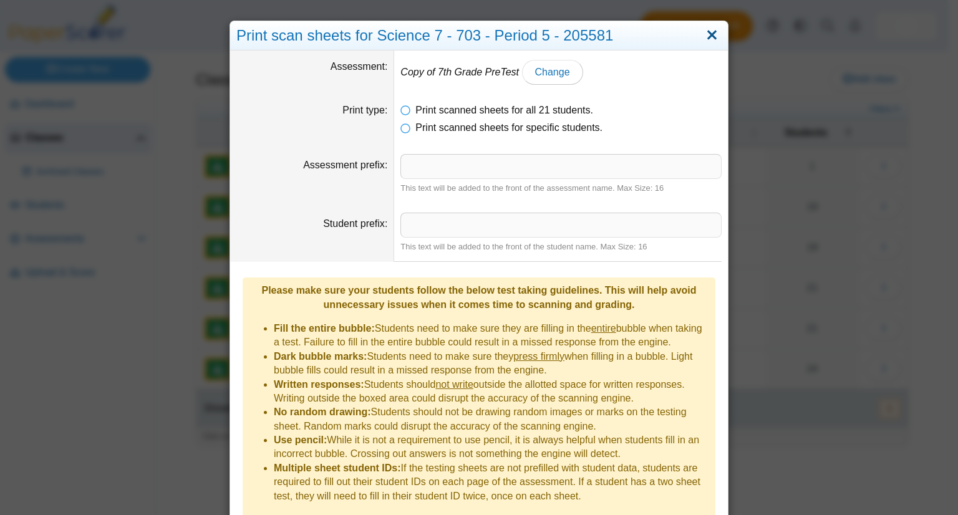
click at [708, 36] on link "Close" at bounding box center [711, 35] width 19 height 21
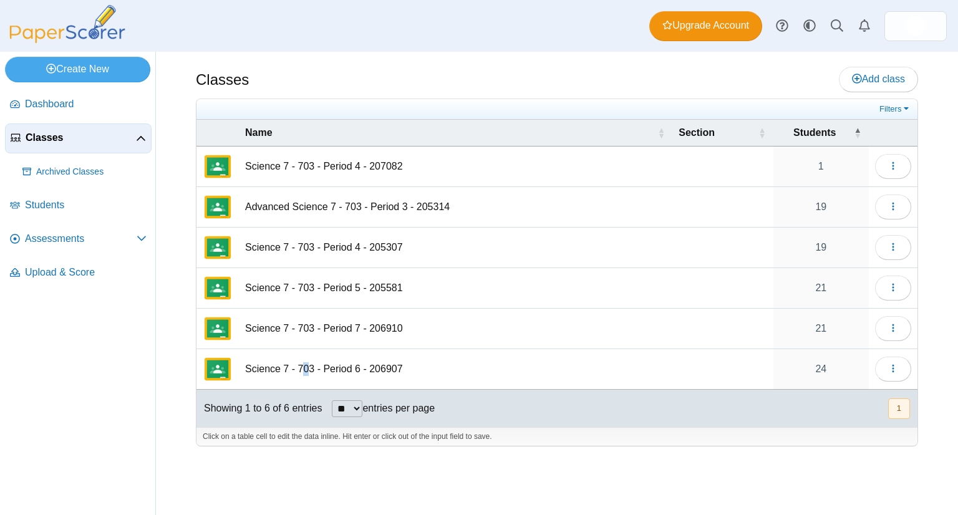
click at [306, 365] on td "Science 7 - 703 - Period 6 - 206907" at bounding box center [455, 369] width 433 height 41
click at [888, 370] on icon "button" at bounding box center [893, 368] width 10 height 10
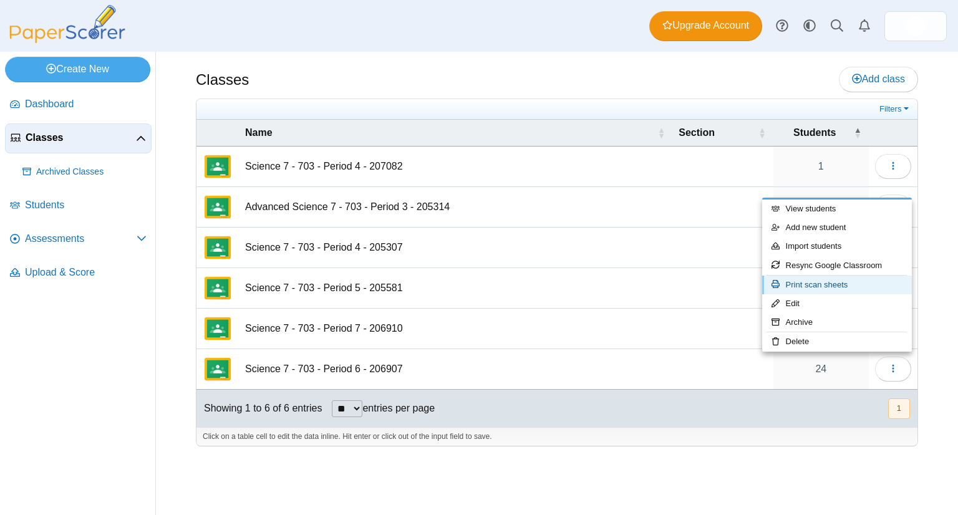
click at [839, 289] on link "Print scan sheets" at bounding box center [837, 285] width 150 height 19
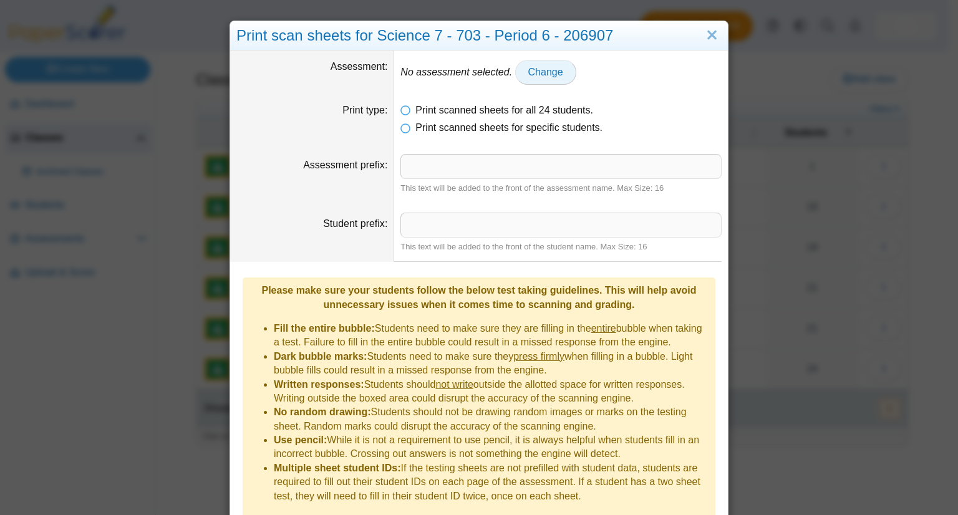
click at [528, 74] on span "Change" at bounding box center [545, 72] width 35 height 11
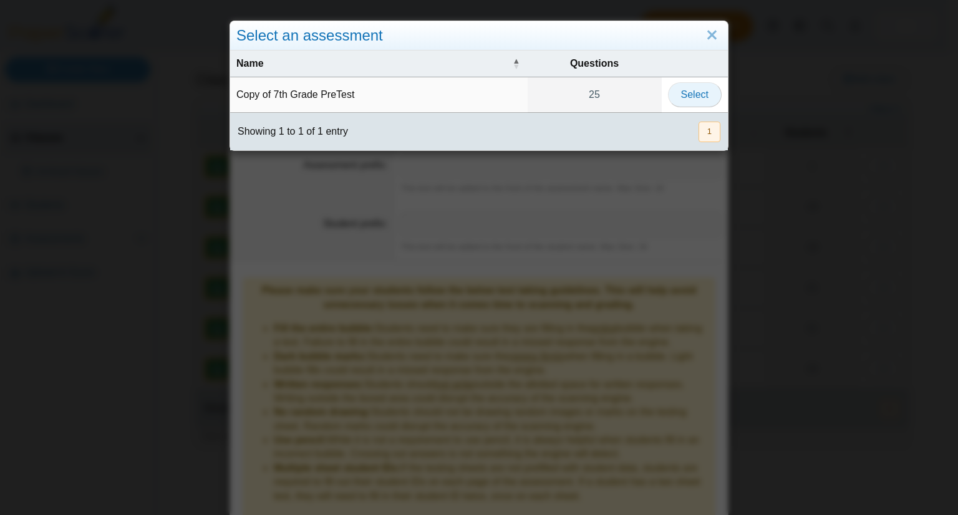
click at [688, 98] on span "Select" at bounding box center [694, 94] width 27 height 11
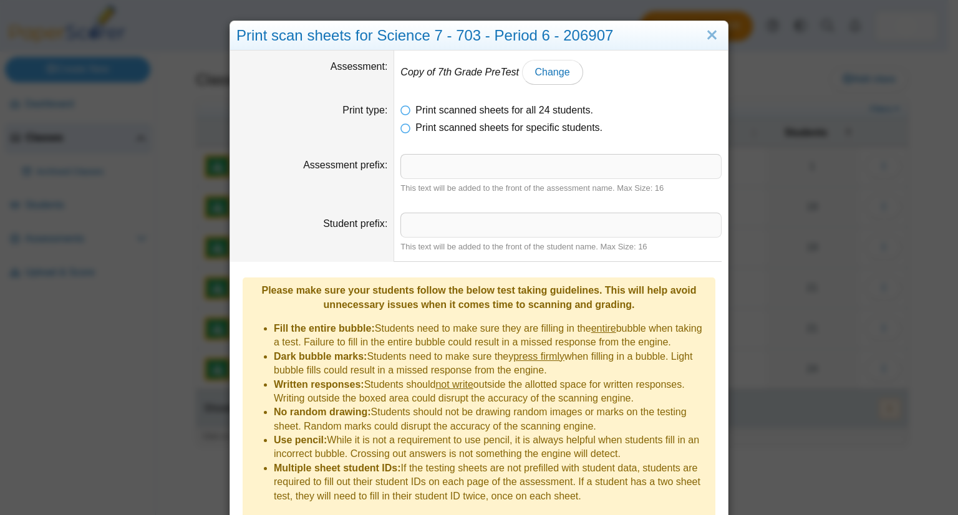
scroll to position [39, 0]
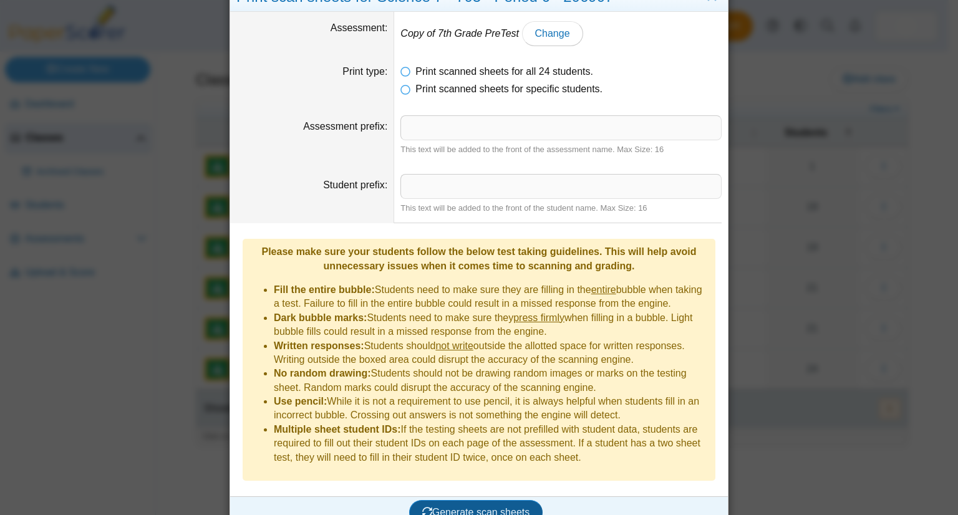
click at [488, 507] on span "Generate scan sheets" at bounding box center [476, 512] width 108 height 11
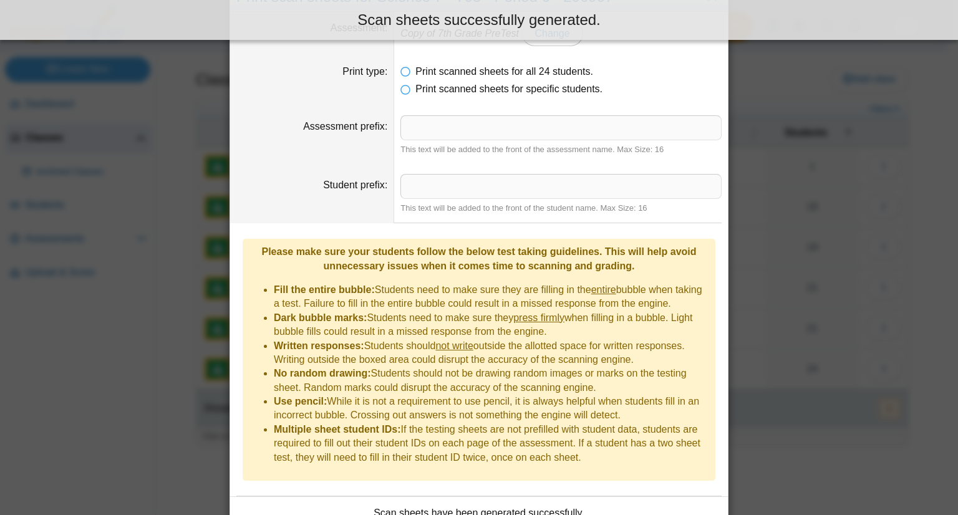
scroll to position [110, 0]
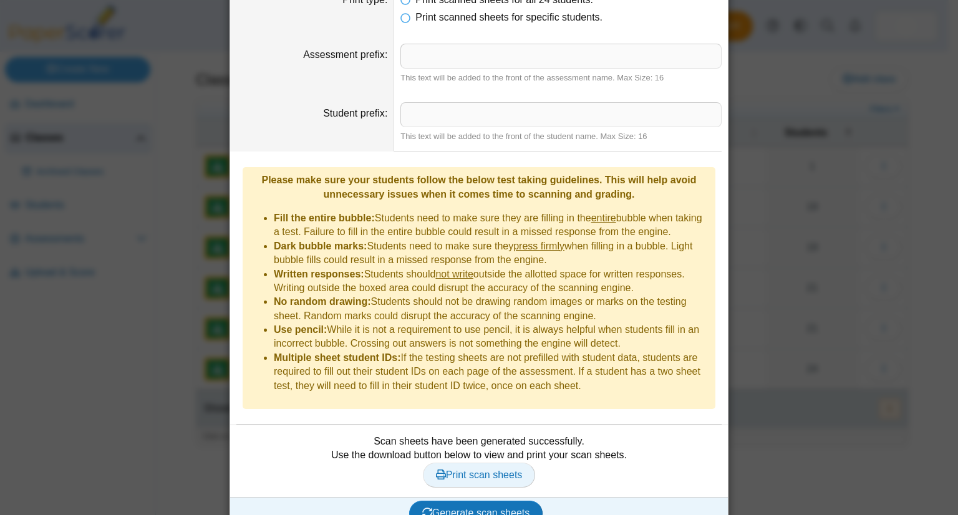
click at [484, 469] on span "Print scan sheets" at bounding box center [479, 474] width 87 height 11
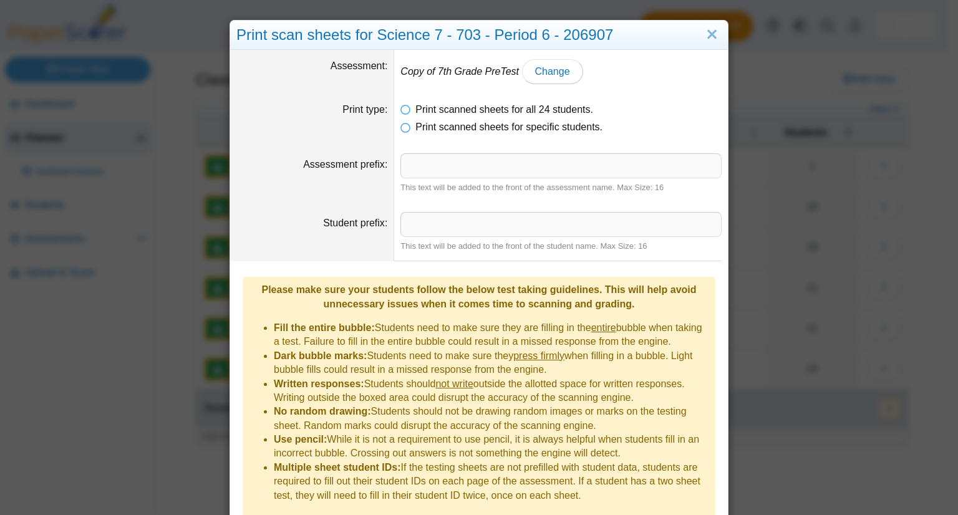
scroll to position [0, 0]
click at [712, 41] on link "Close" at bounding box center [711, 35] width 19 height 21
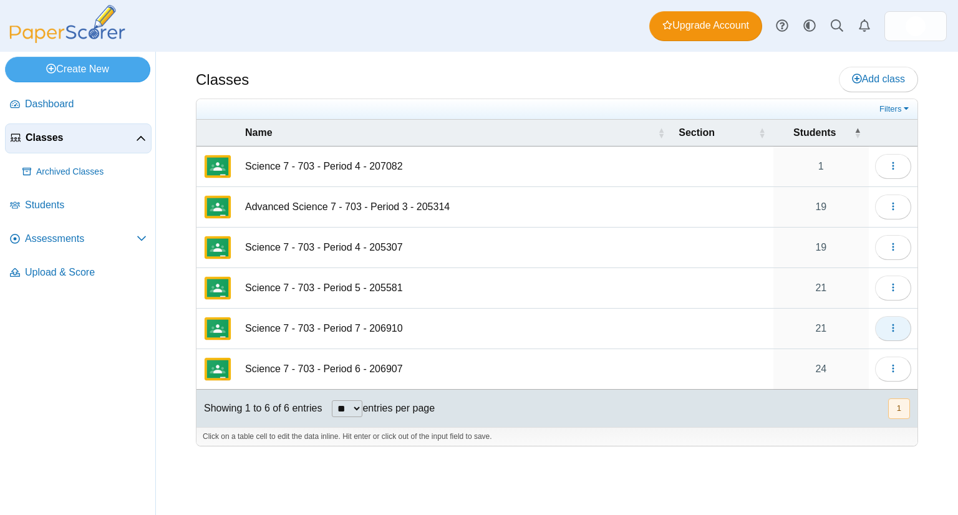
click at [895, 329] on icon "button" at bounding box center [893, 328] width 10 height 10
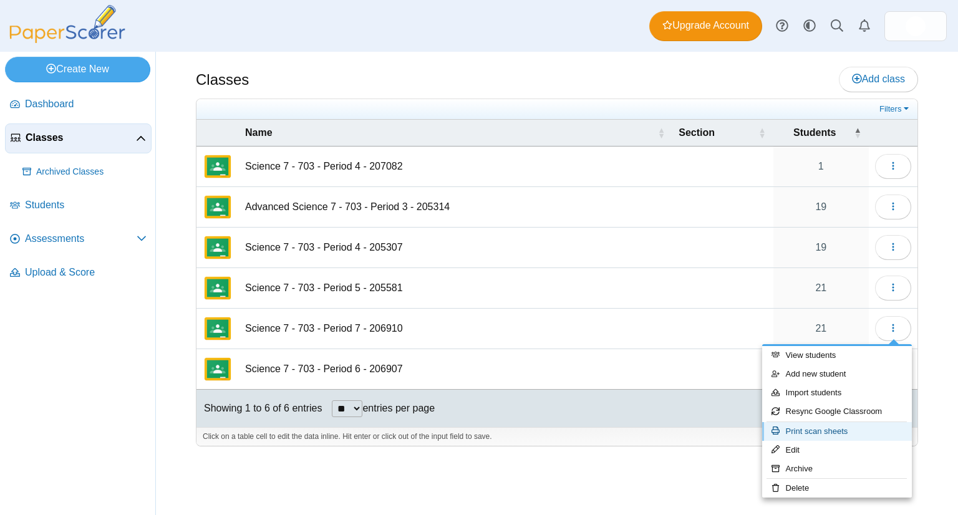
click at [815, 430] on link "Print scan sheets" at bounding box center [837, 431] width 150 height 19
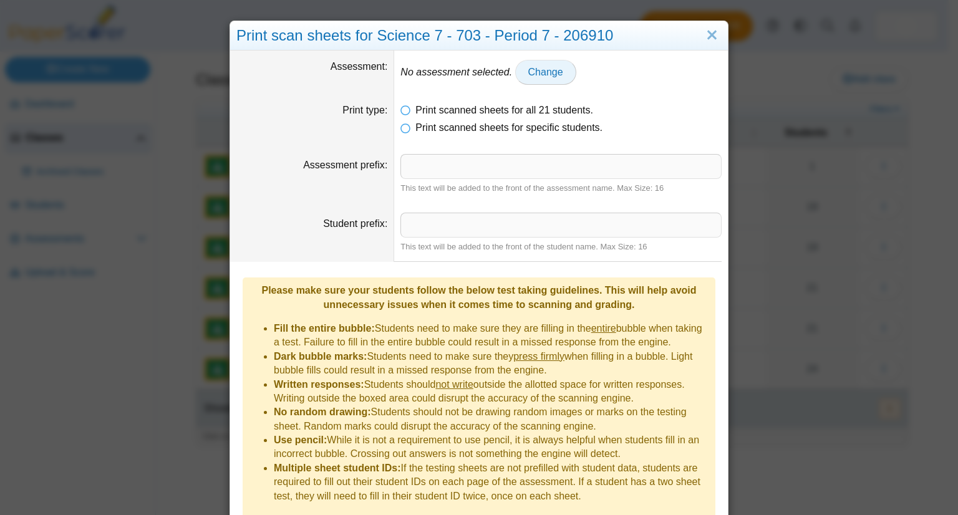
click at [541, 73] on span "Change" at bounding box center [545, 72] width 35 height 11
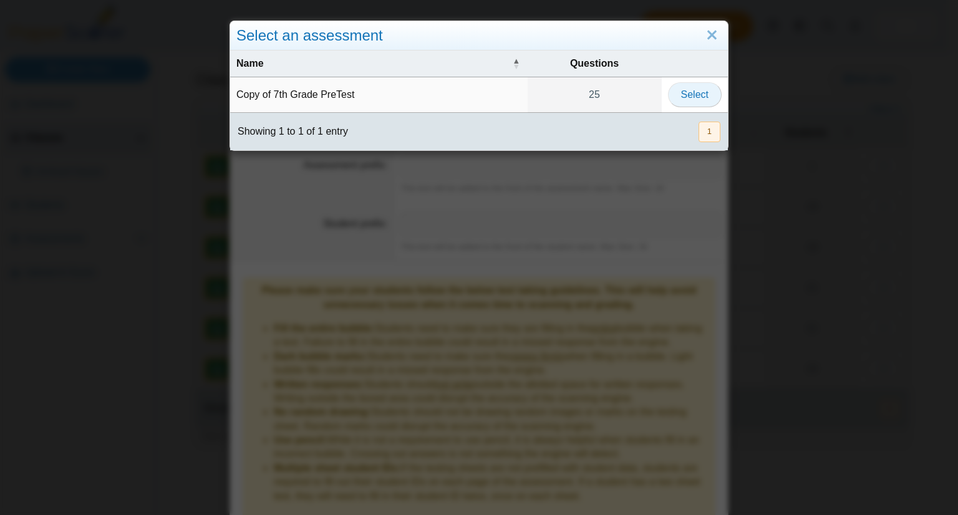
click at [676, 102] on button "Select" at bounding box center [695, 94] width 54 height 25
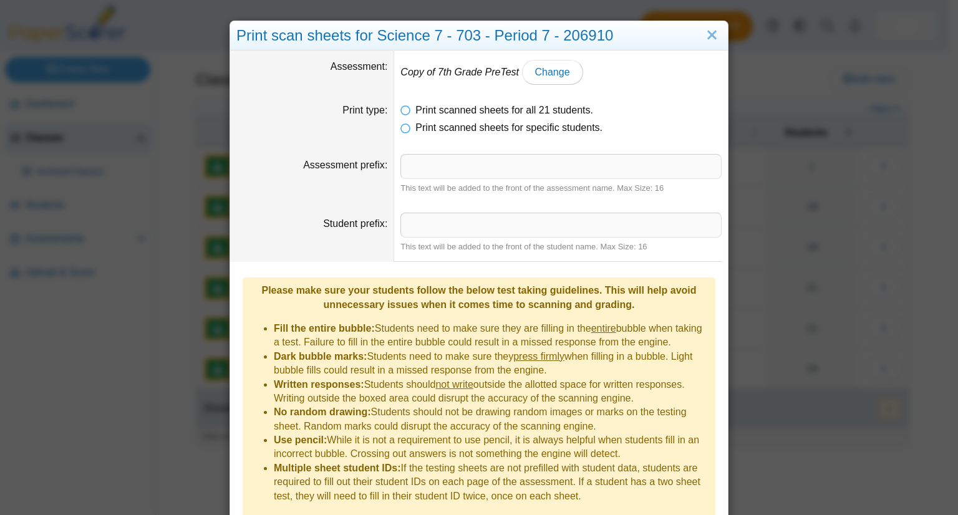
scroll to position [39, 0]
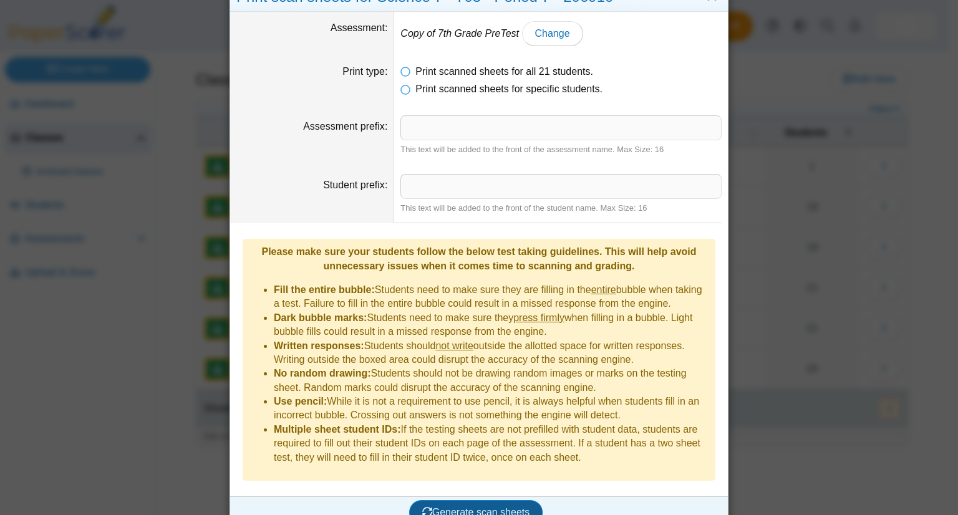
click at [484, 507] on span "Generate scan sheets" at bounding box center [476, 512] width 108 height 11
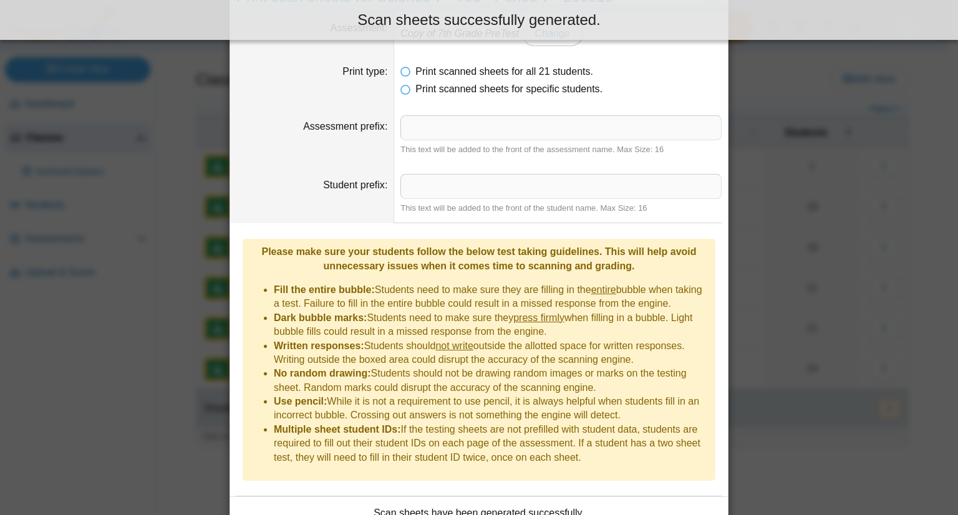
scroll to position [110, 0]
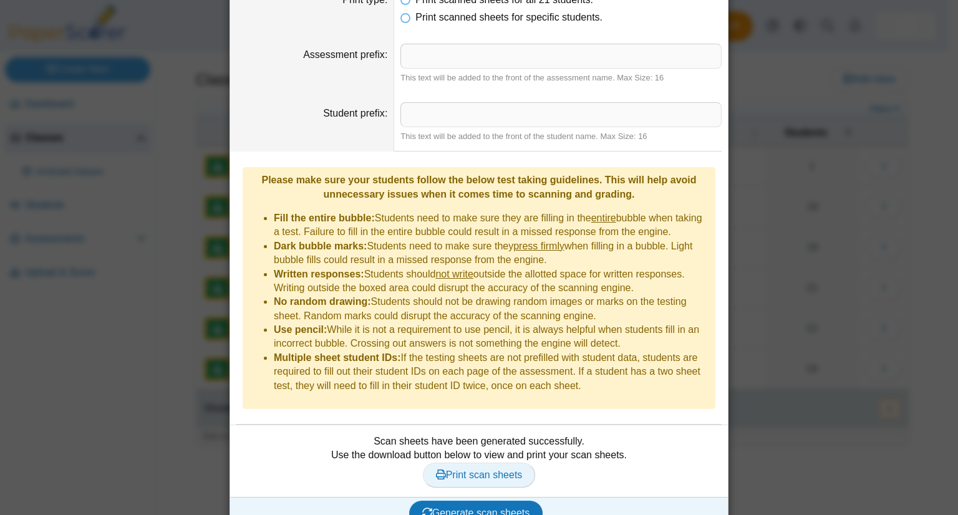
click at [471, 469] on span "Print scan sheets" at bounding box center [479, 474] width 87 height 11
